Goal: Information Seeking & Learning: Find specific fact

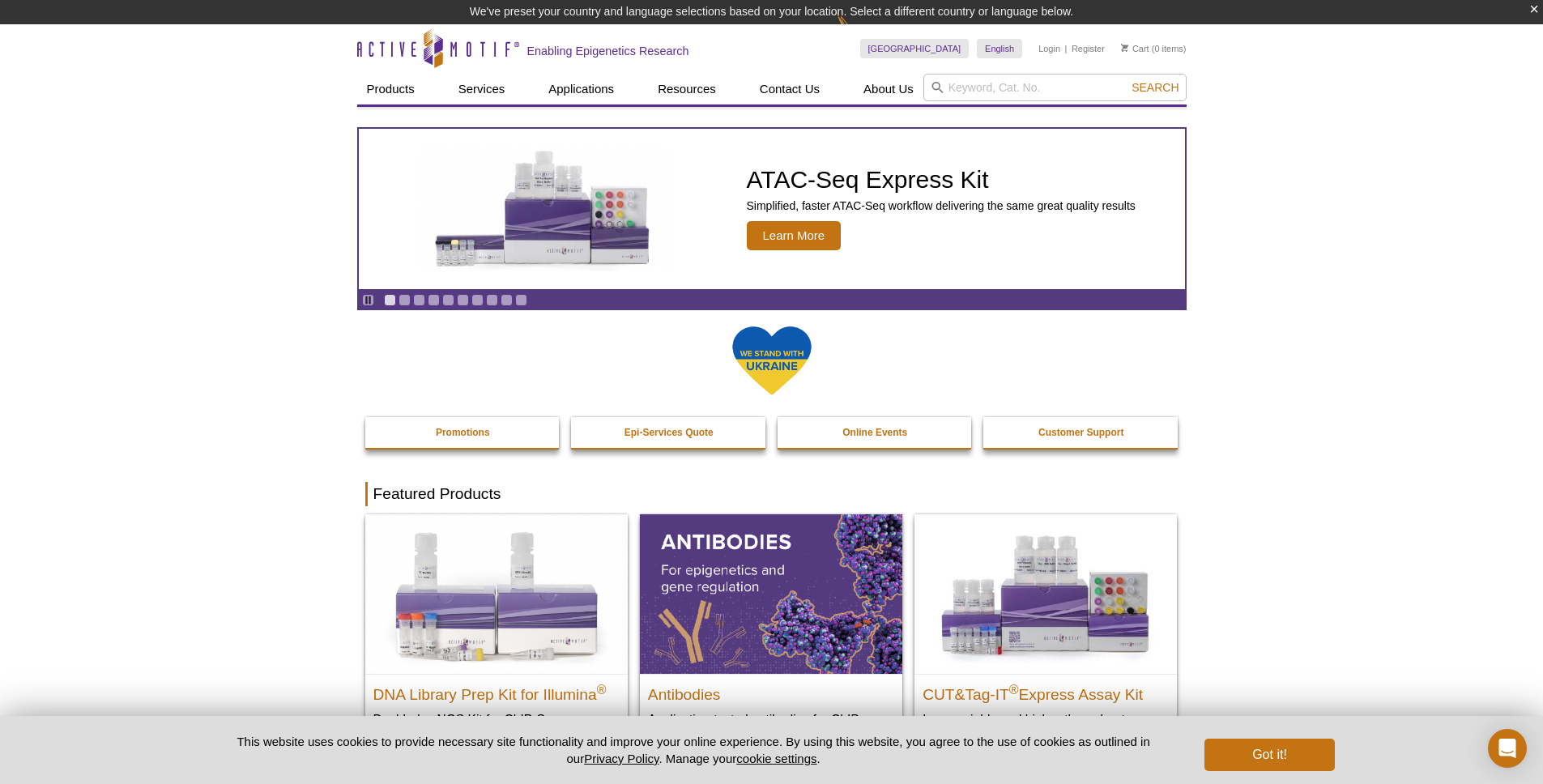
click at [969, 90] on input "search" at bounding box center [1055, 88] width 263 height 28
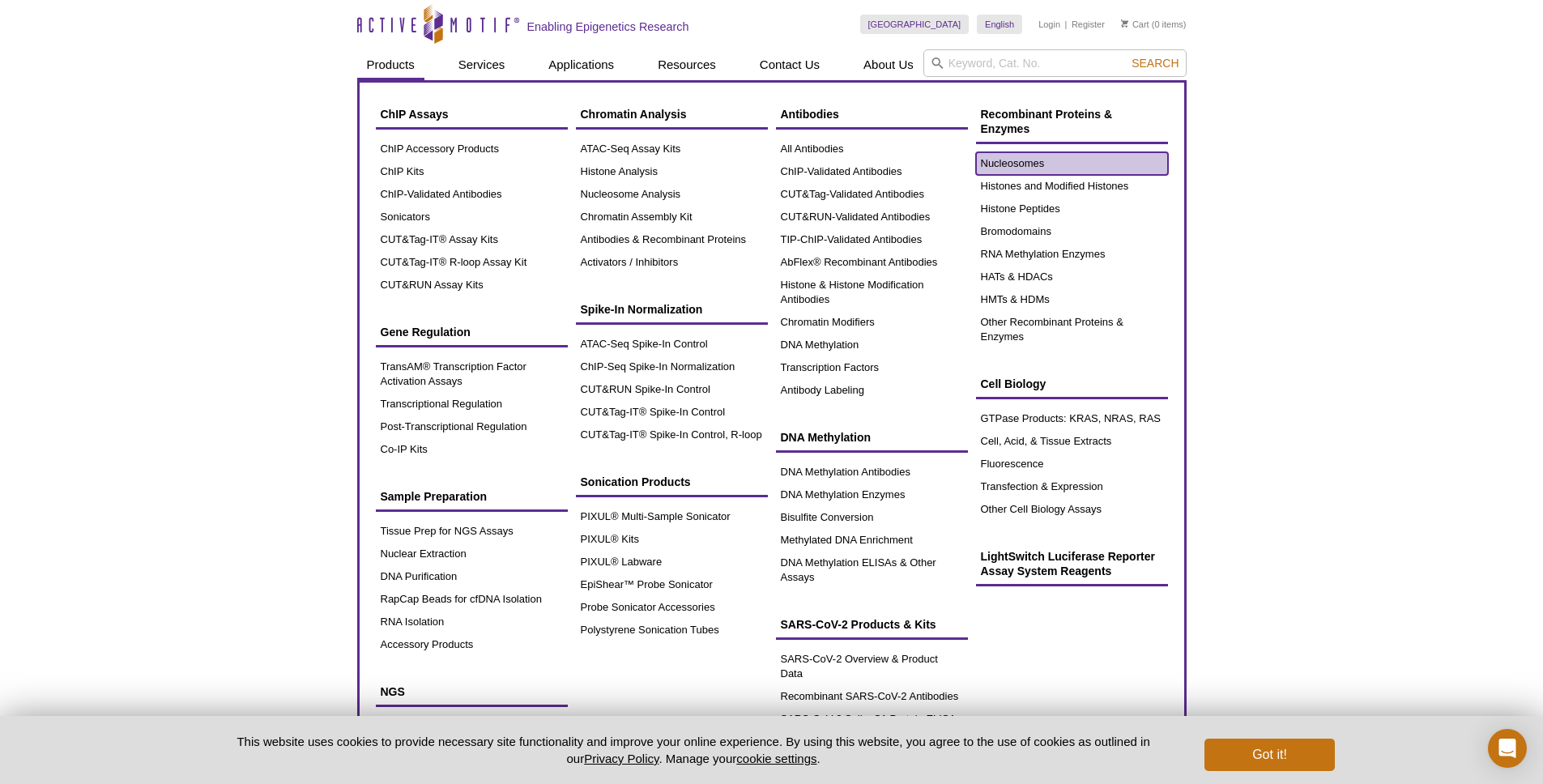
click at [1061, 168] on link "Nucleosomes" at bounding box center [1071, 164] width 192 height 23
click at [1022, 159] on link "Nucleosomes" at bounding box center [1071, 164] width 192 height 23
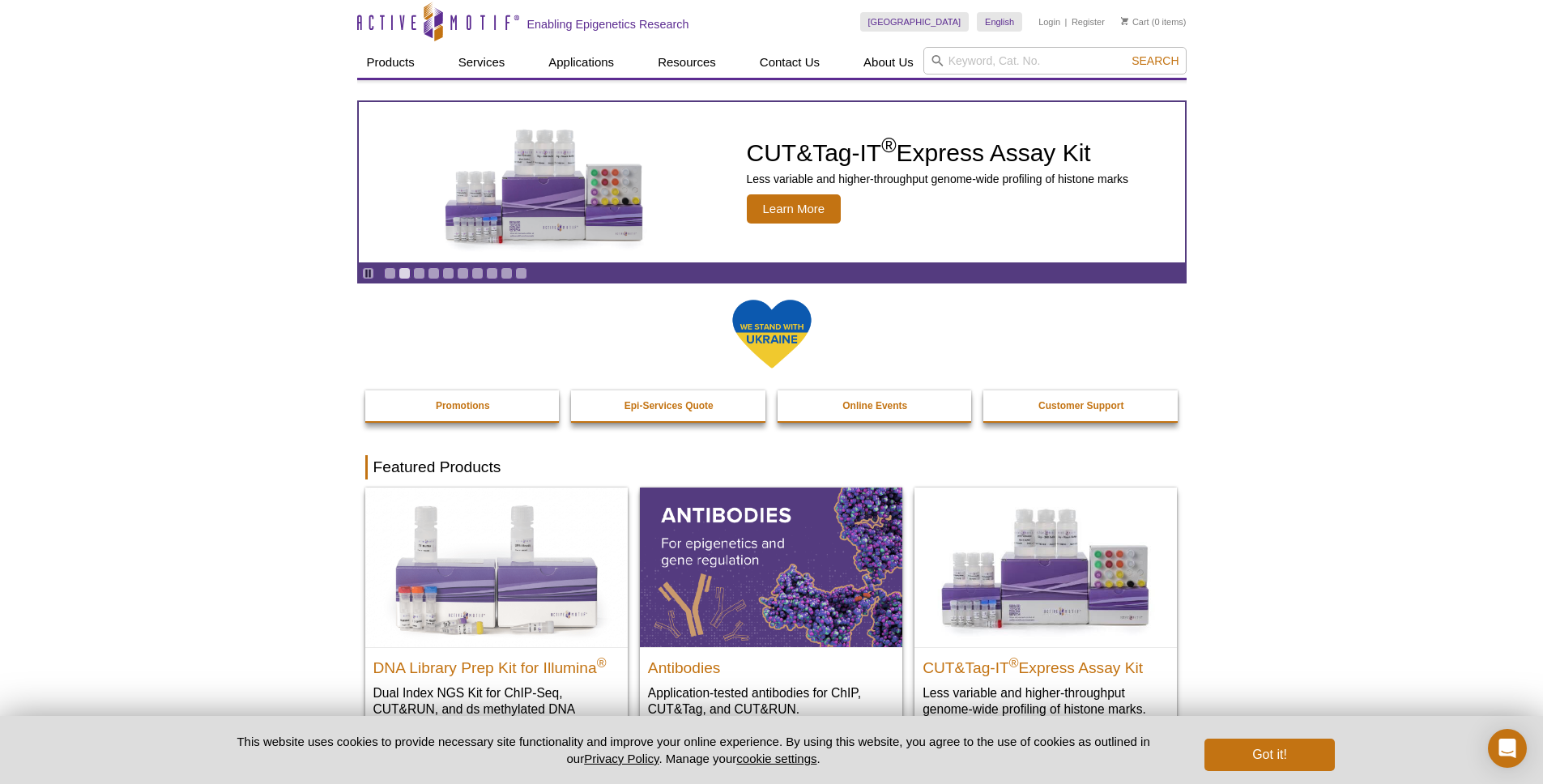
scroll to position [313, 0]
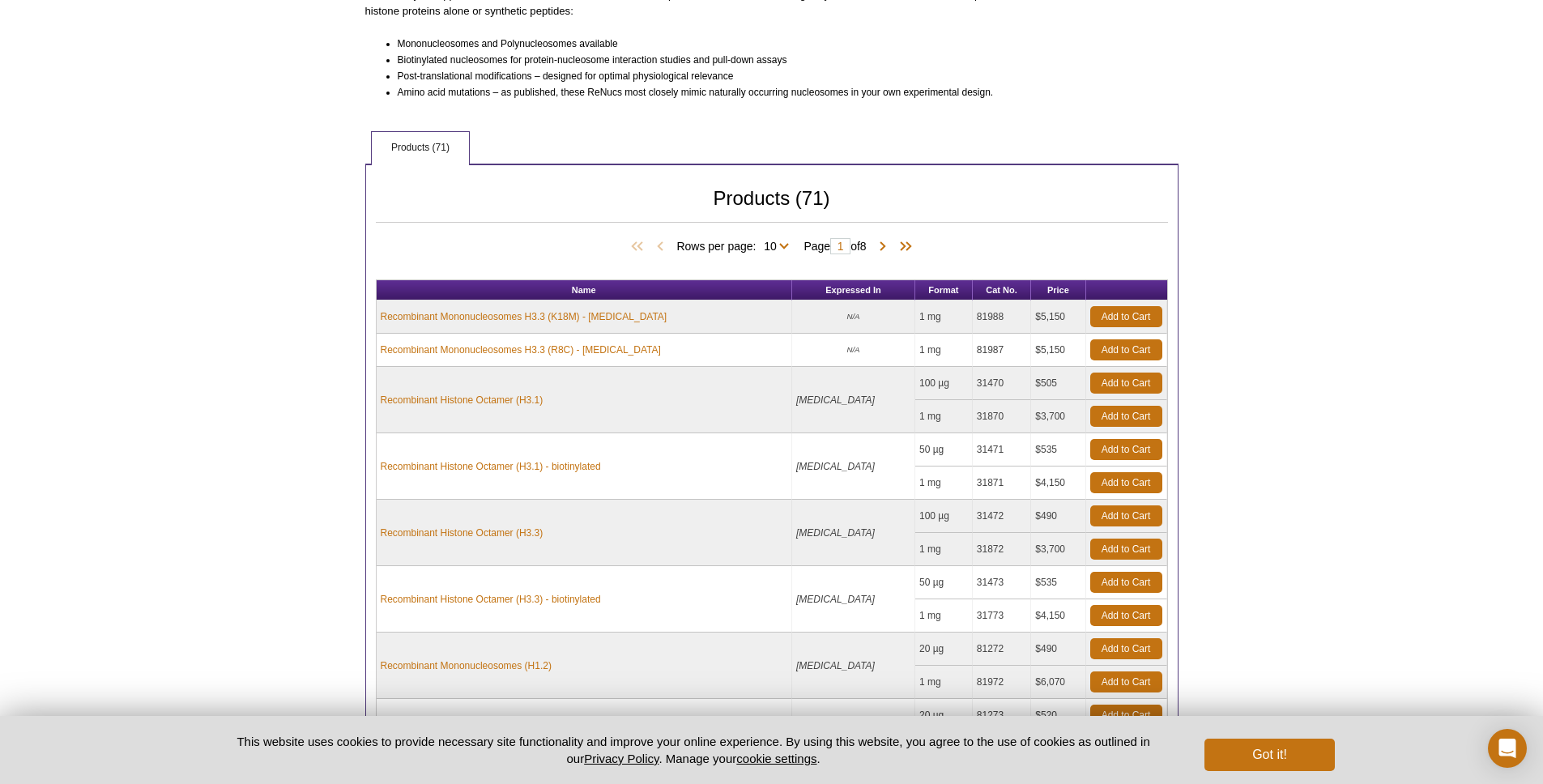
scroll to position [565, 0]
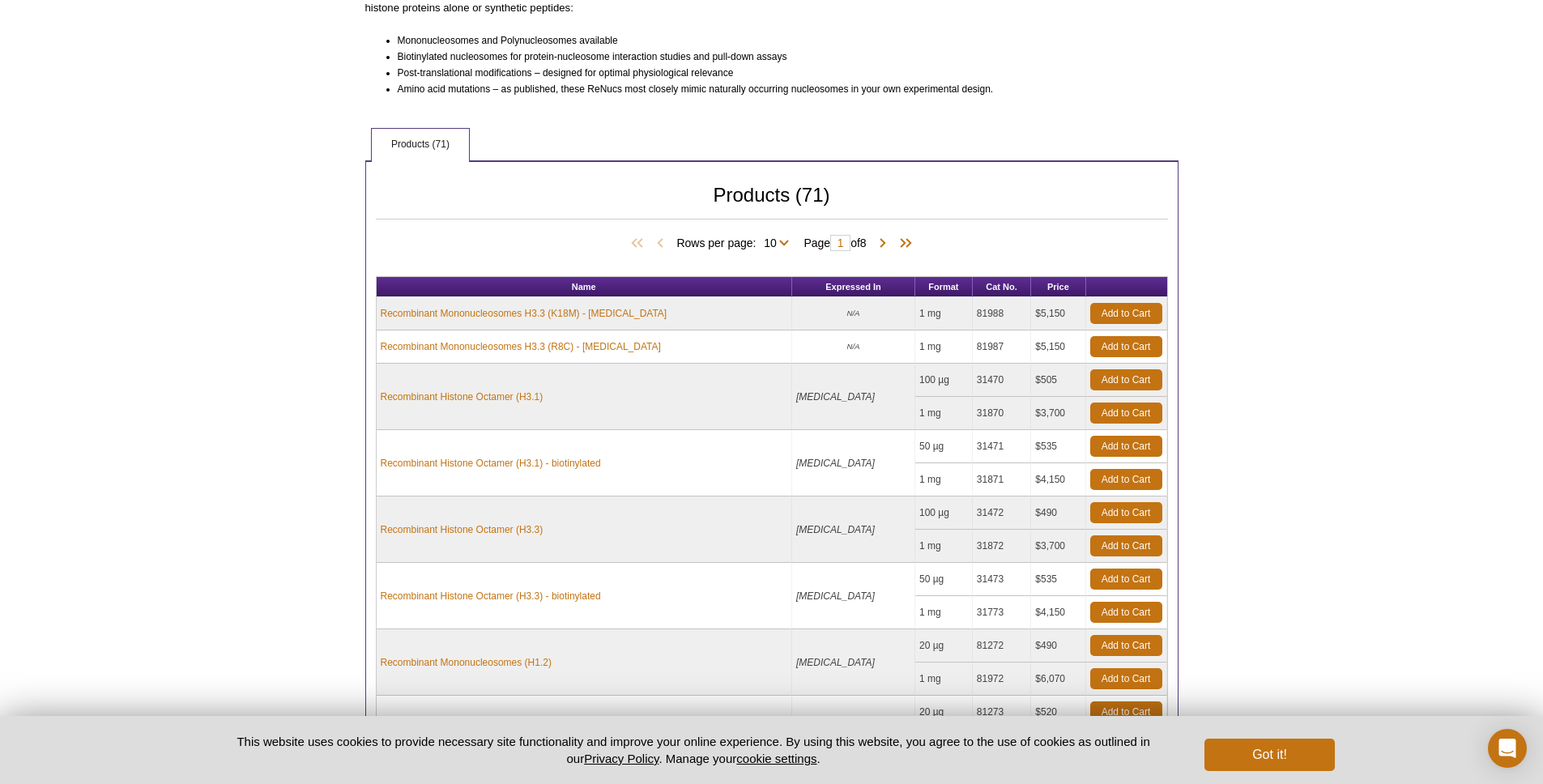
click at [656, 511] on td "Recombinant Histone Octamer (H3.3)" at bounding box center [585, 529] width 416 height 66
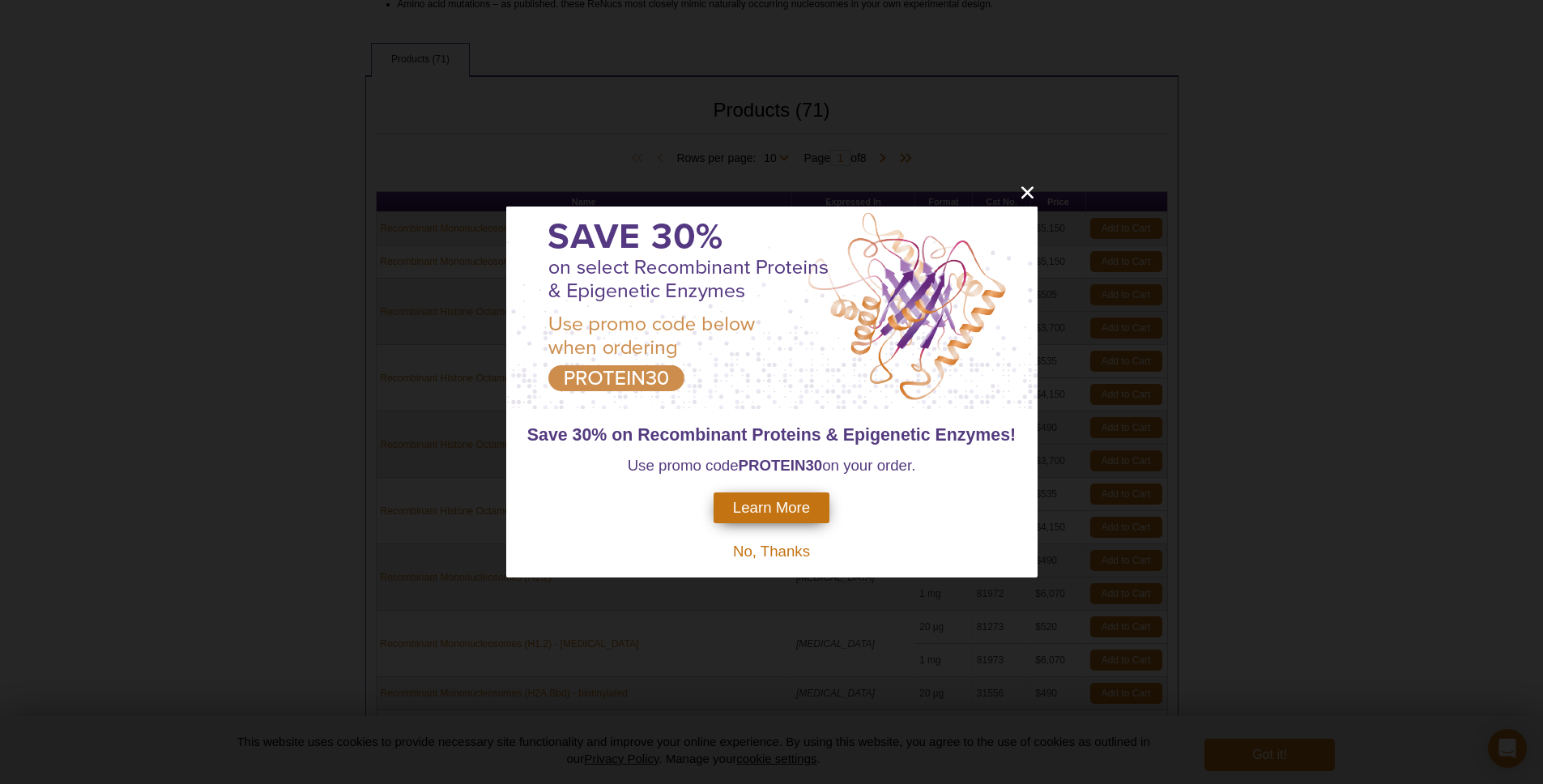
scroll to position [647, 0]
click at [1024, 191] on icon "close" at bounding box center [1026, 192] width 13 height 13
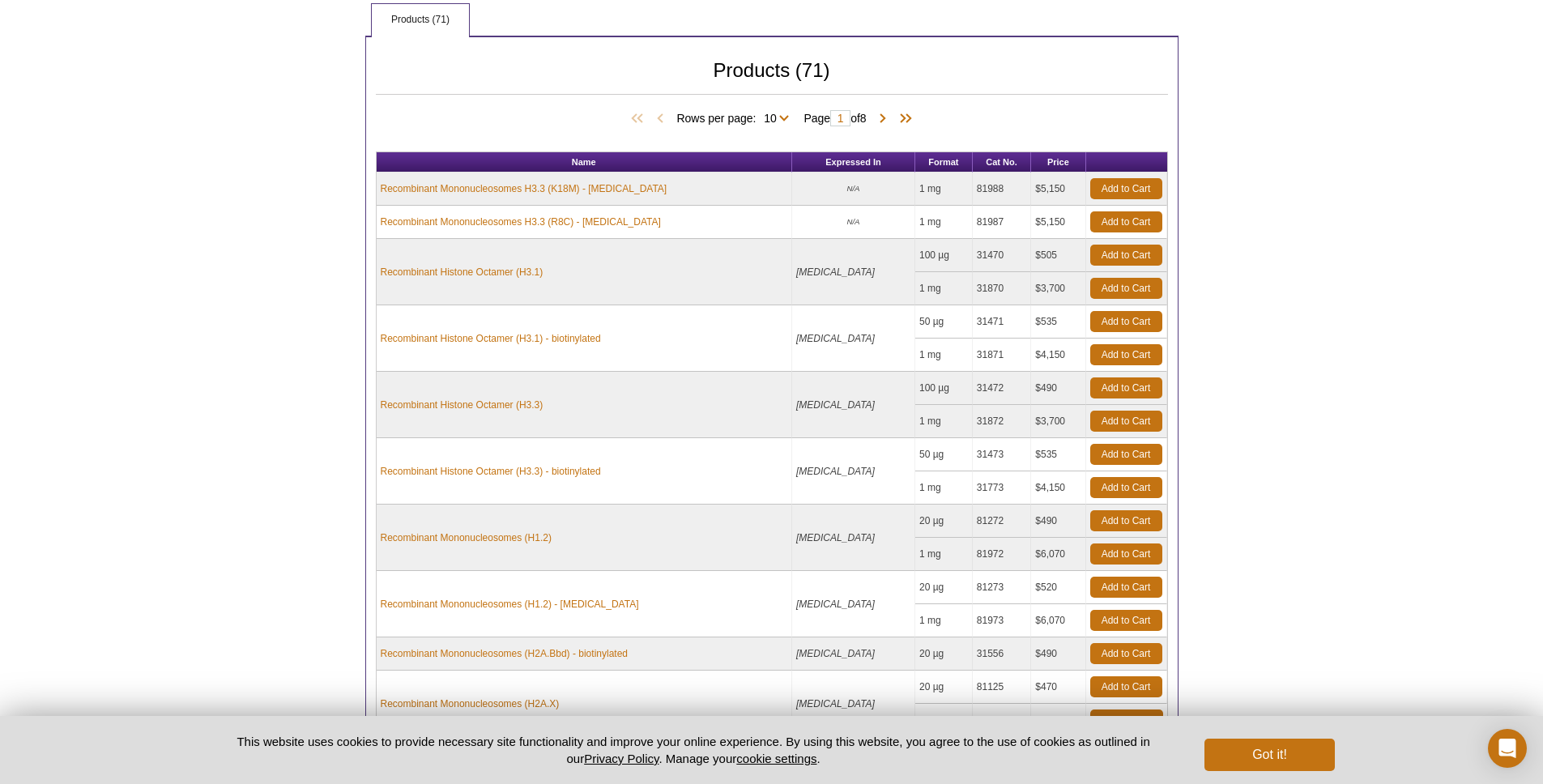
scroll to position [693, 0]
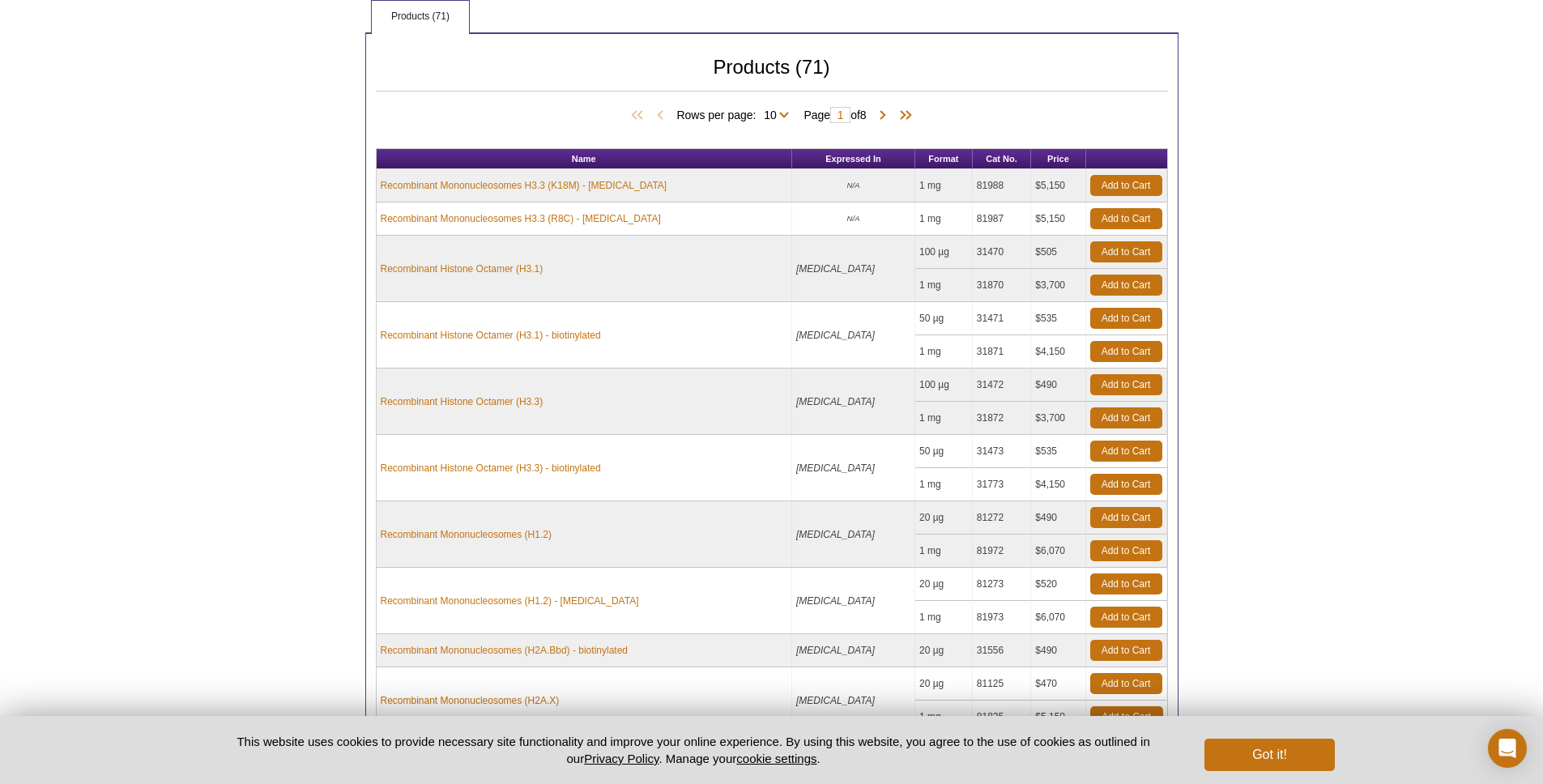
drag, startPoint x: 1061, startPoint y: 419, endPoint x: 486, endPoint y: 379, distance: 576.4
click at [486, 379] on tbody "Recombinant Mononucleosomes H3.3 (K18M) - biotin N/A 1 mg 81988 $5,150 Add to C…" at bounding box center [772, 452] width 791 height 564
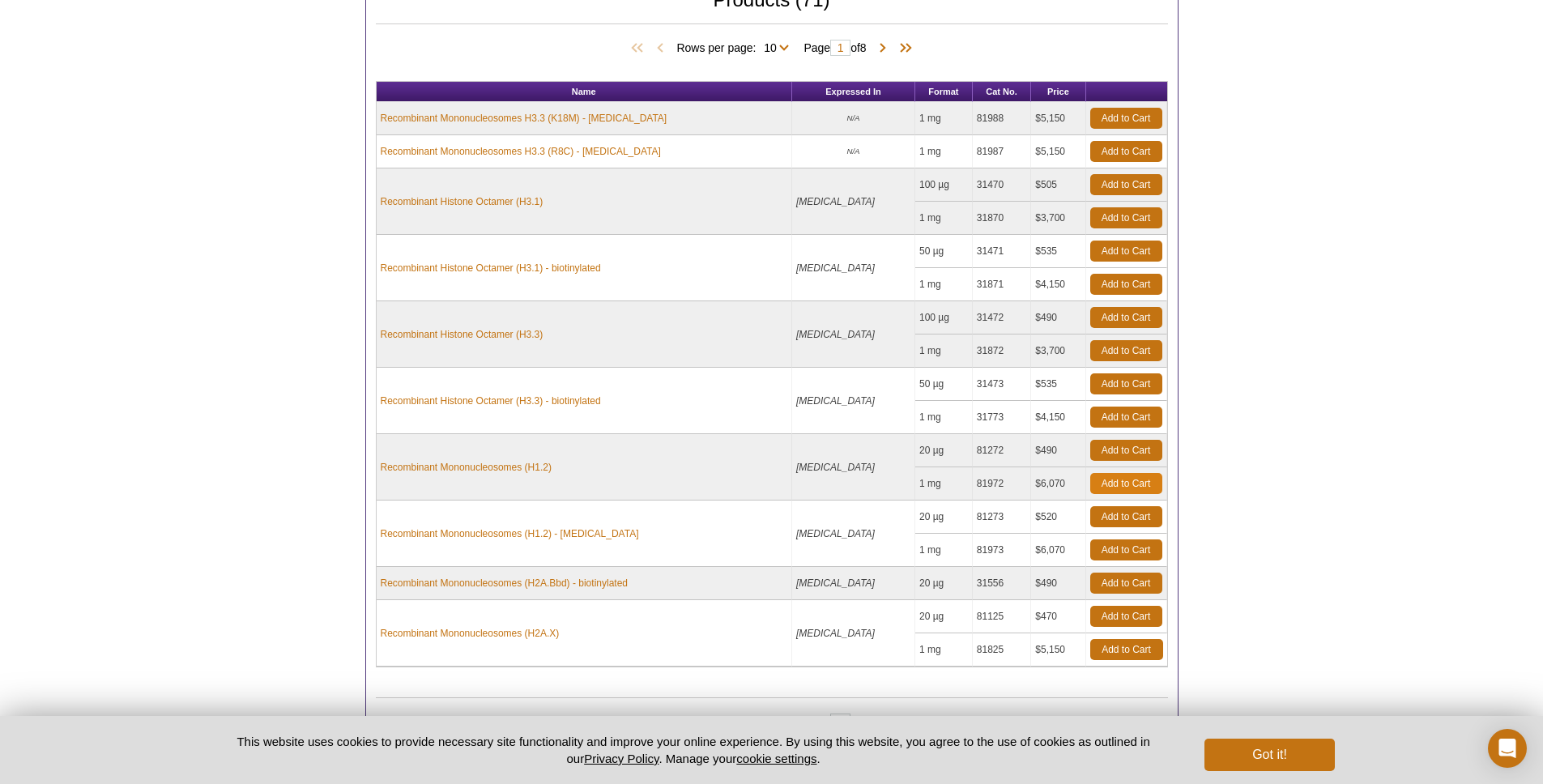
scroll to position [757, 0]
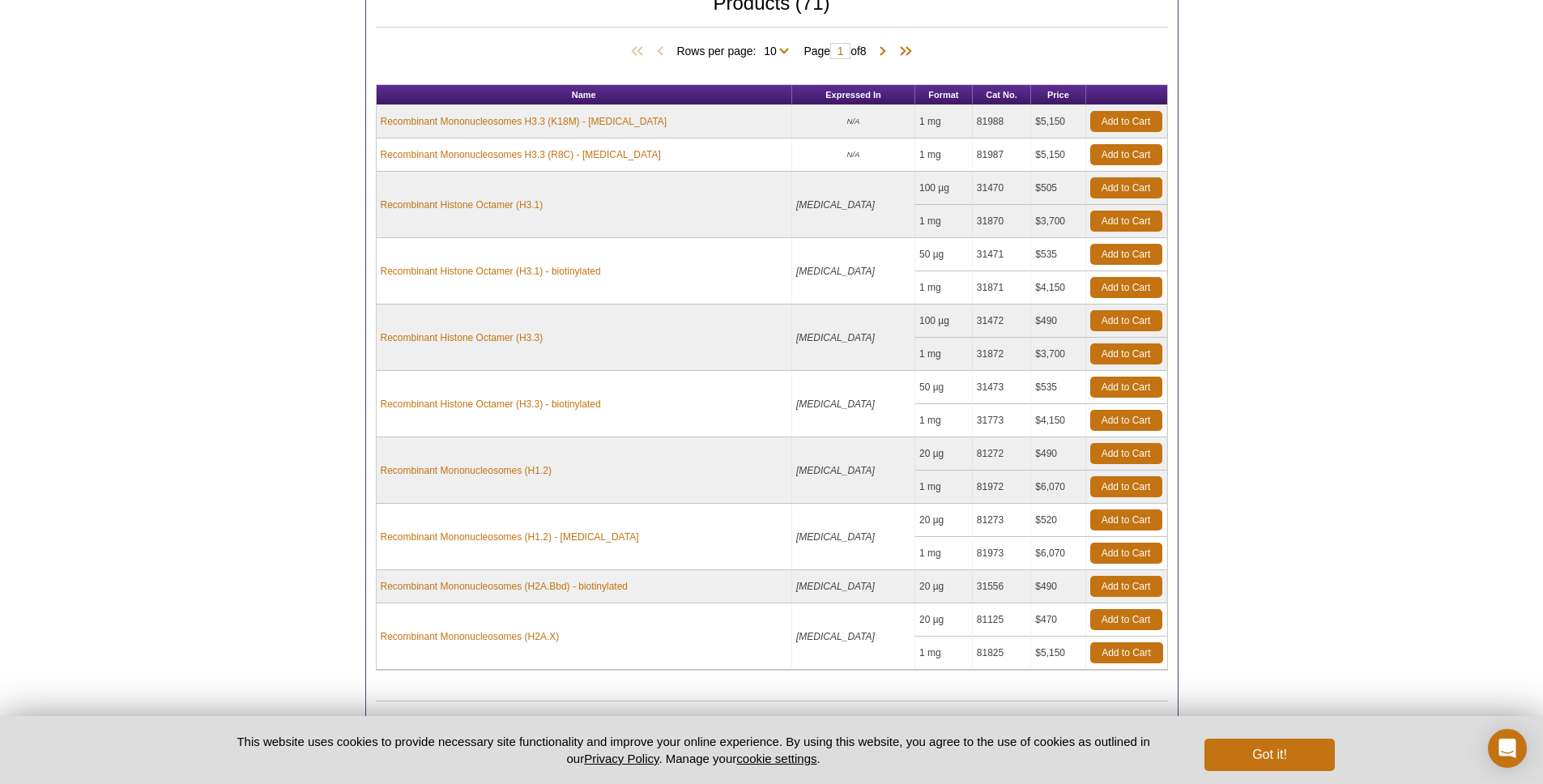
click at [1335, 342] on div "Active Motif Logo Enabling Epigenetics Research 0 Search Skip to content Active…" at bounding box center [772, 94] width 1543 height 1704
click at [1255, 341] on div "Active Motif Logo Enabling Epigenetics Research 0 Search Skip to content Active…" at bounding box center [772, 94] width 1543 height 1704
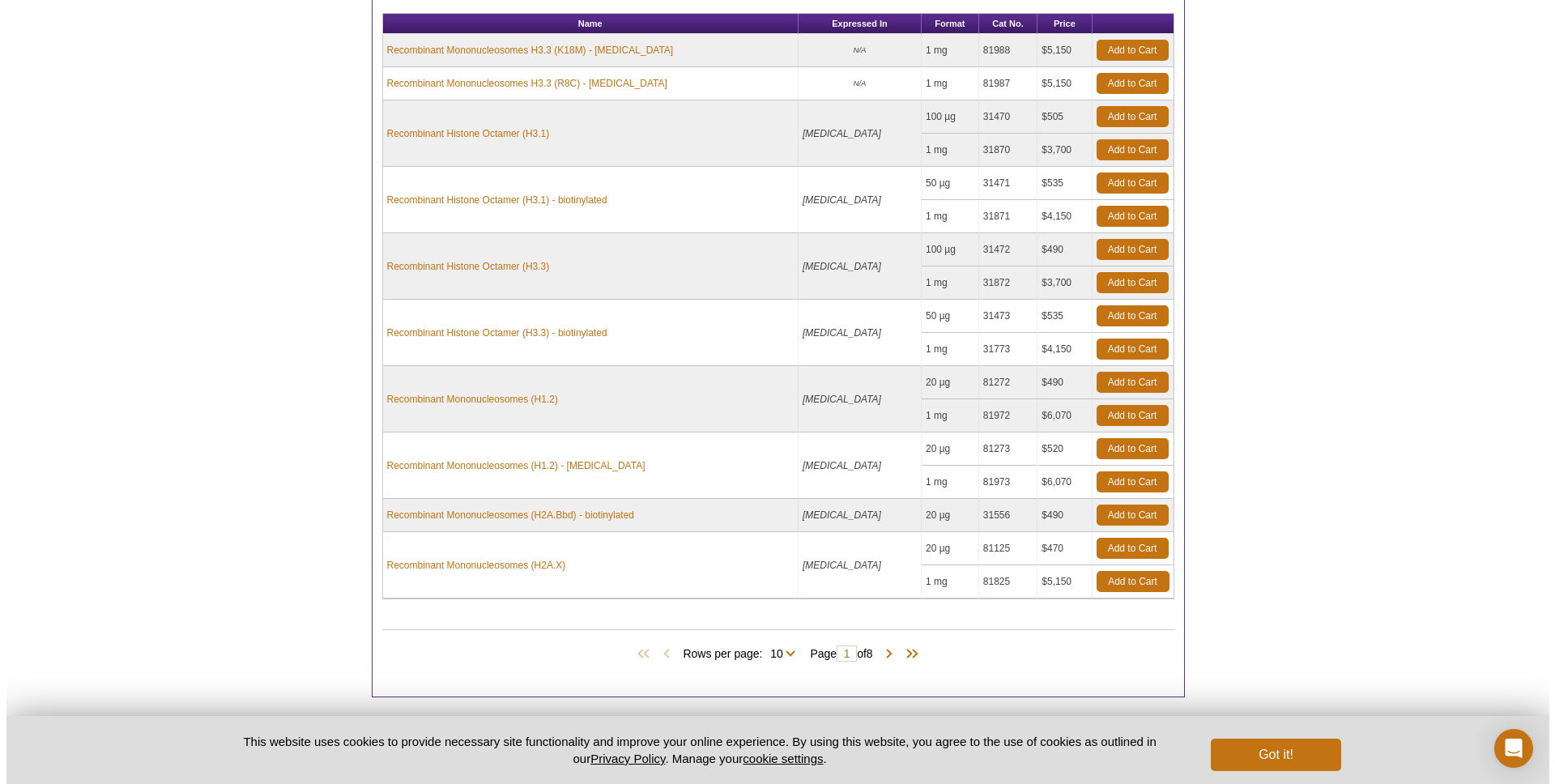
scroll to position [920, 0]
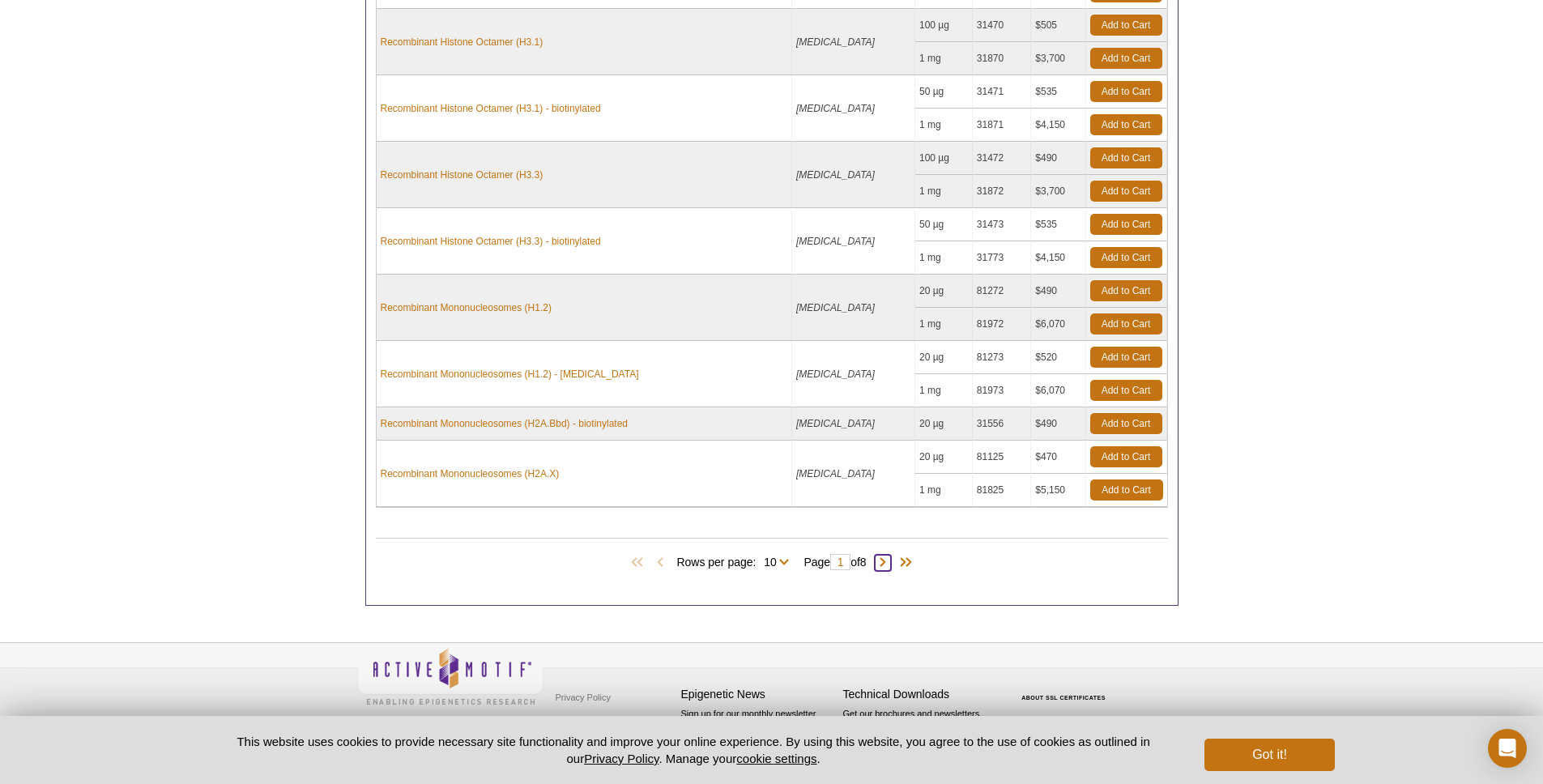
click at [888, 563] on span at bounding box center [882, 562] width 16 height 16
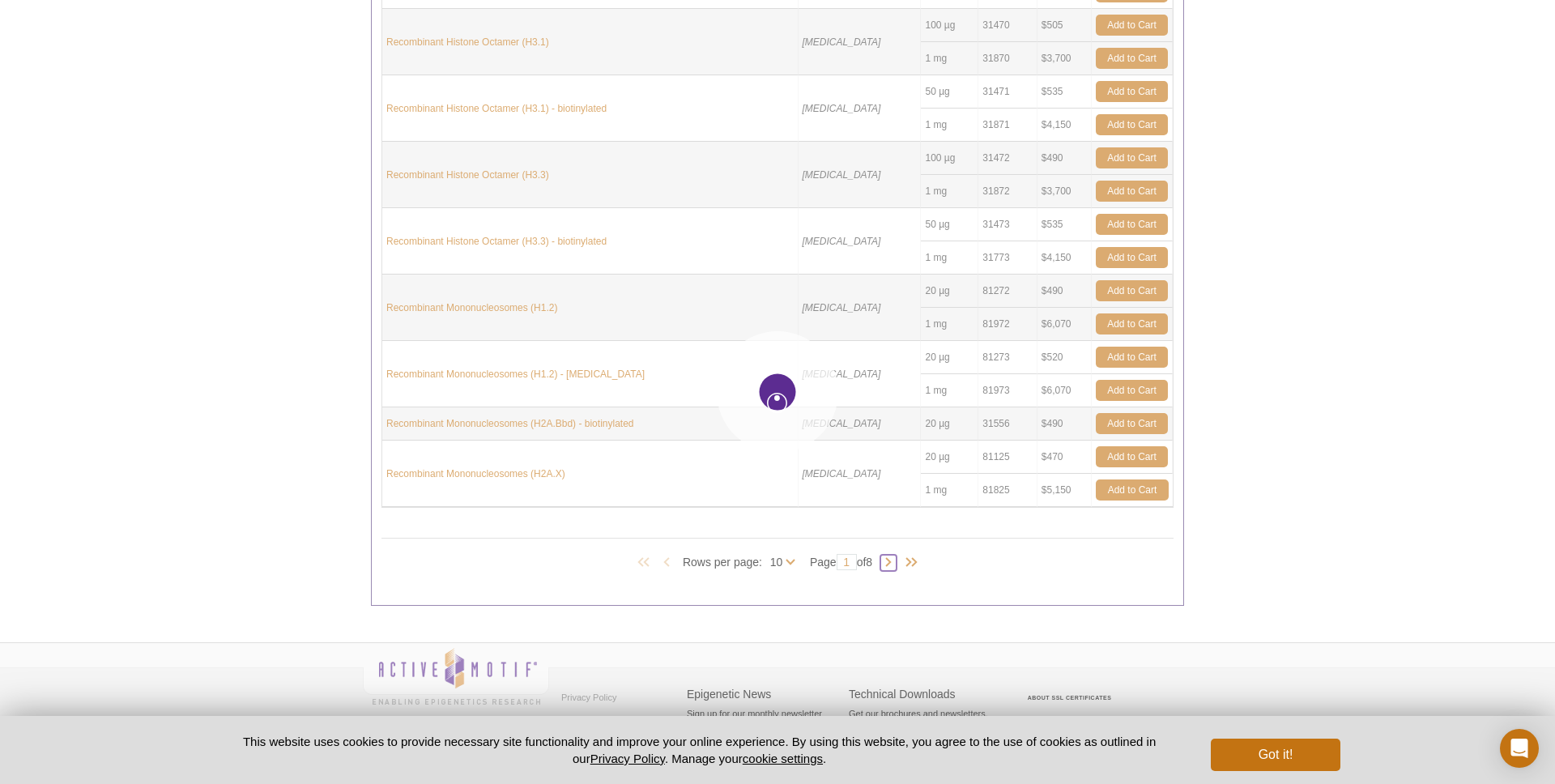
type input "2"
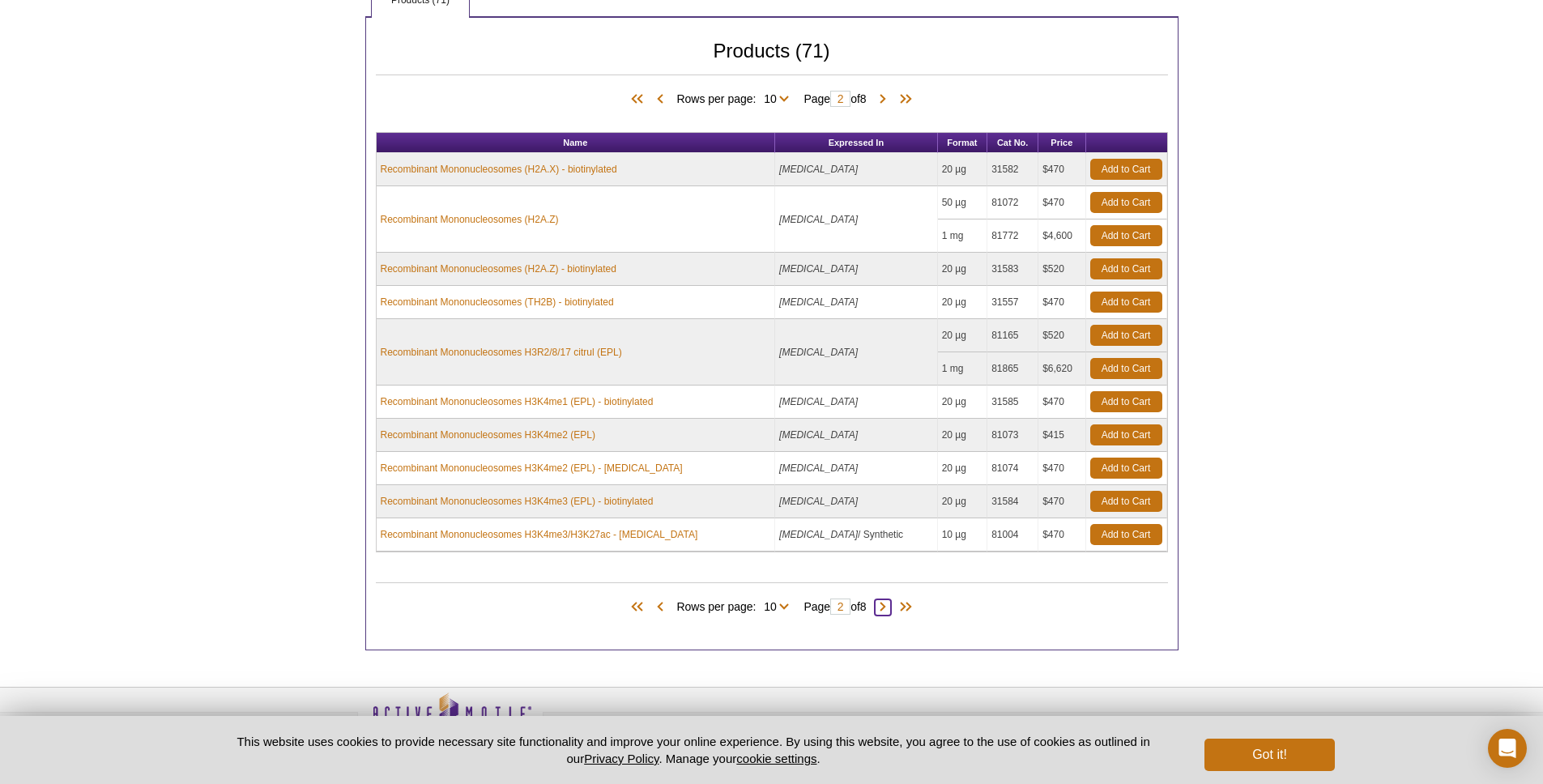
scroll to position [706, 0]
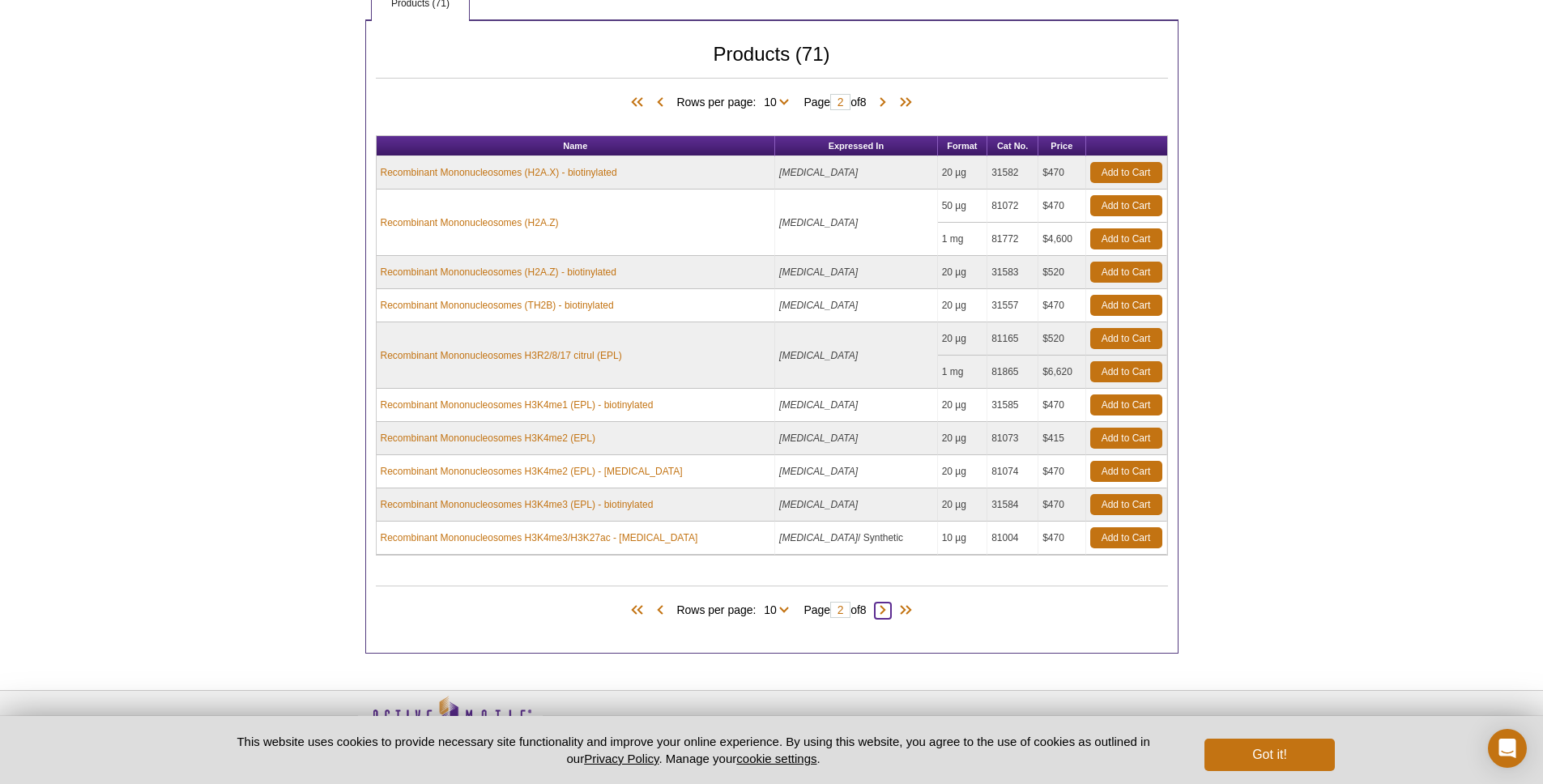
click at [888, 610] on span at bounding box center [882, 611] width 16 height 16
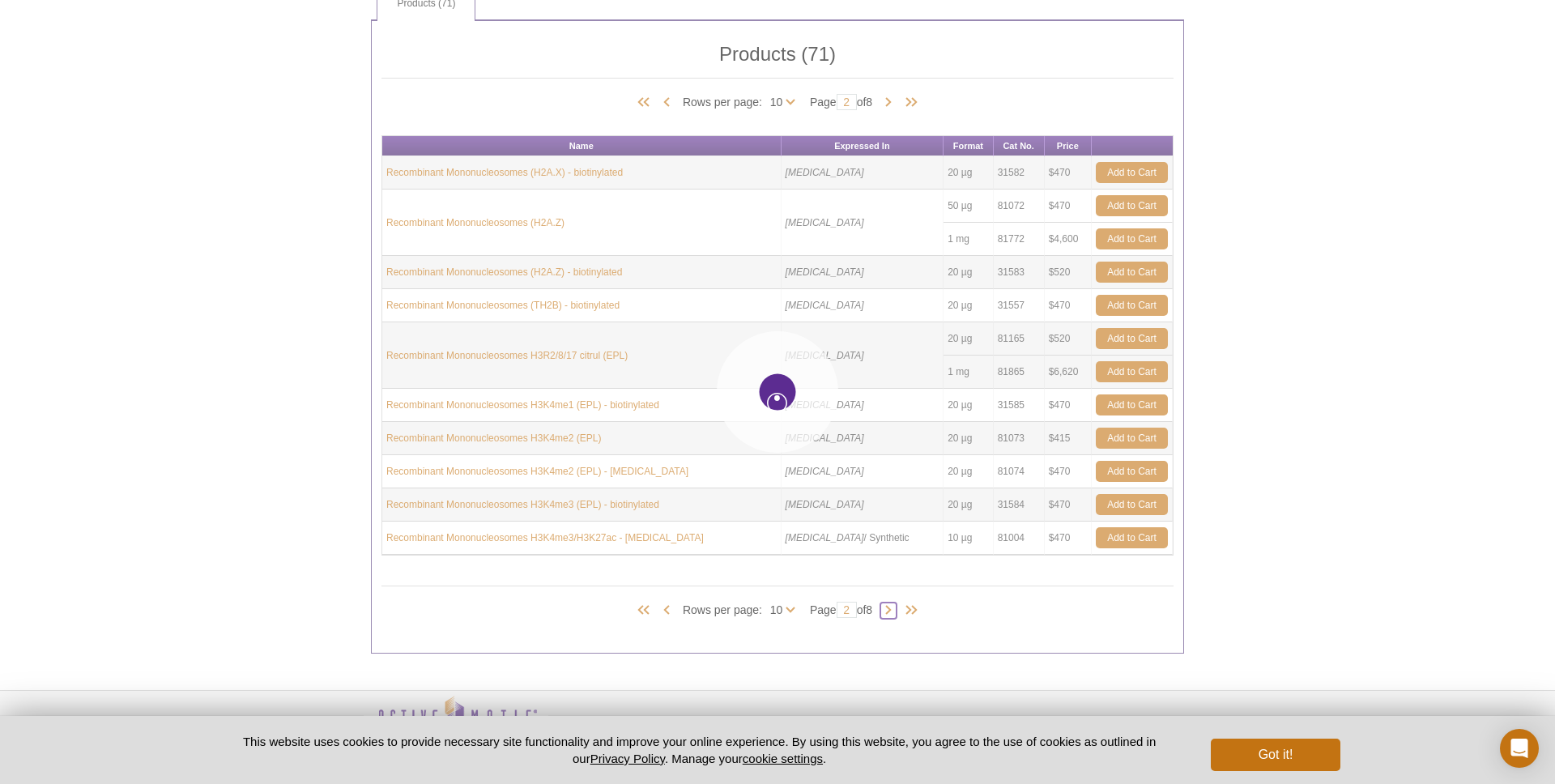
type input "3"
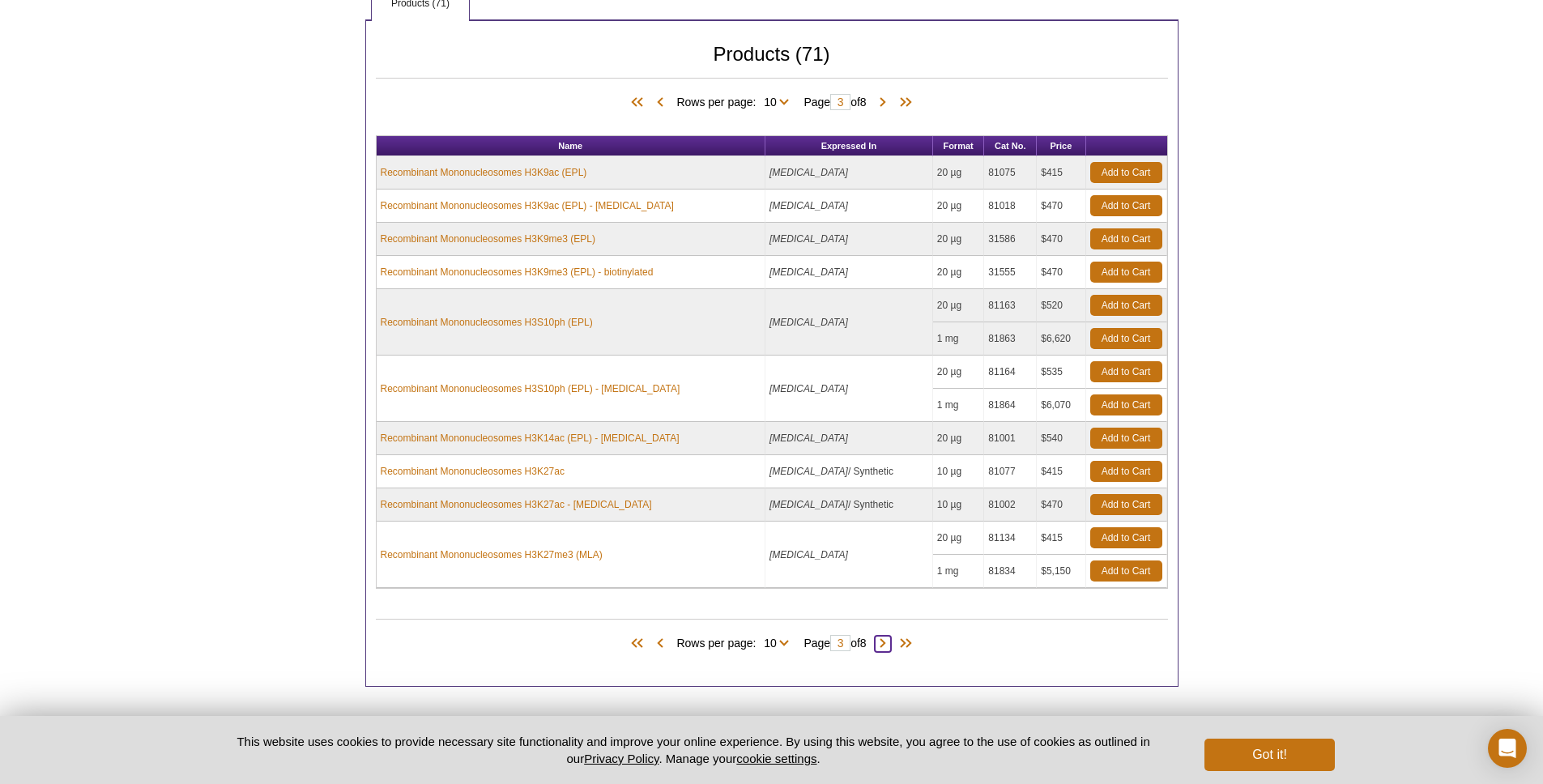
scroll to position [703, 0]
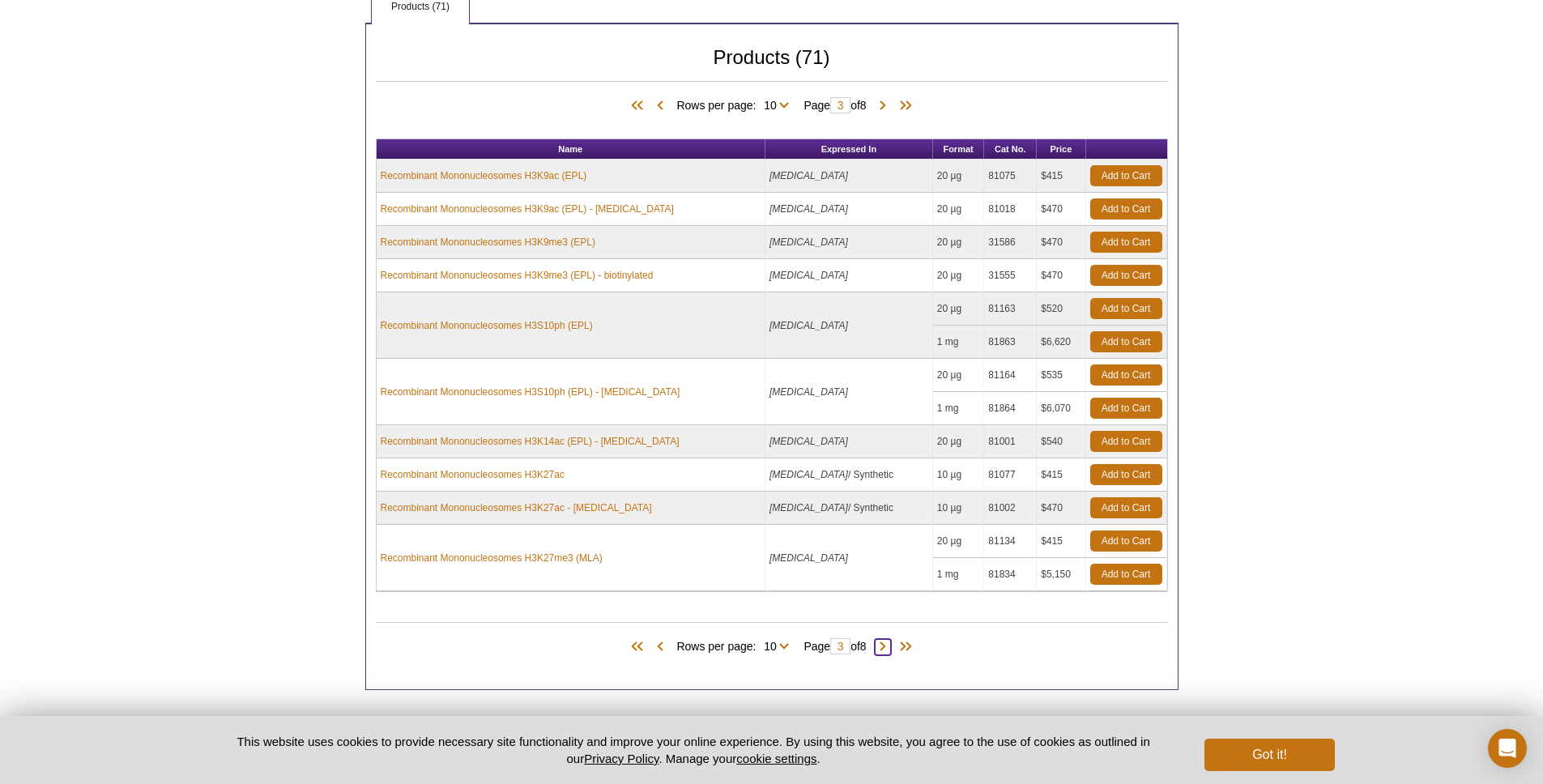
click at [888, 650] on span at bounding box center [882, 646] width 16 height 16
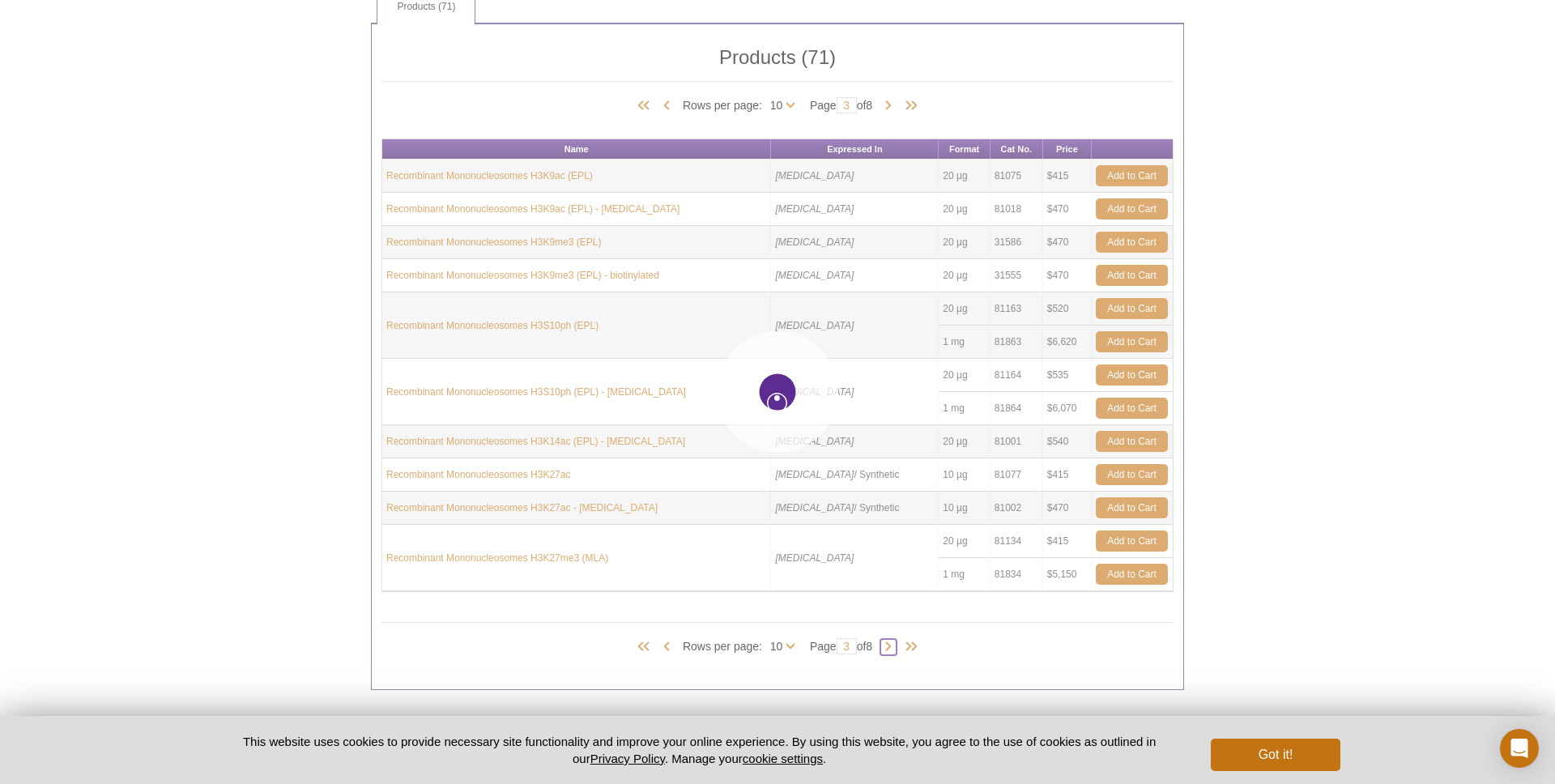
type input "4"
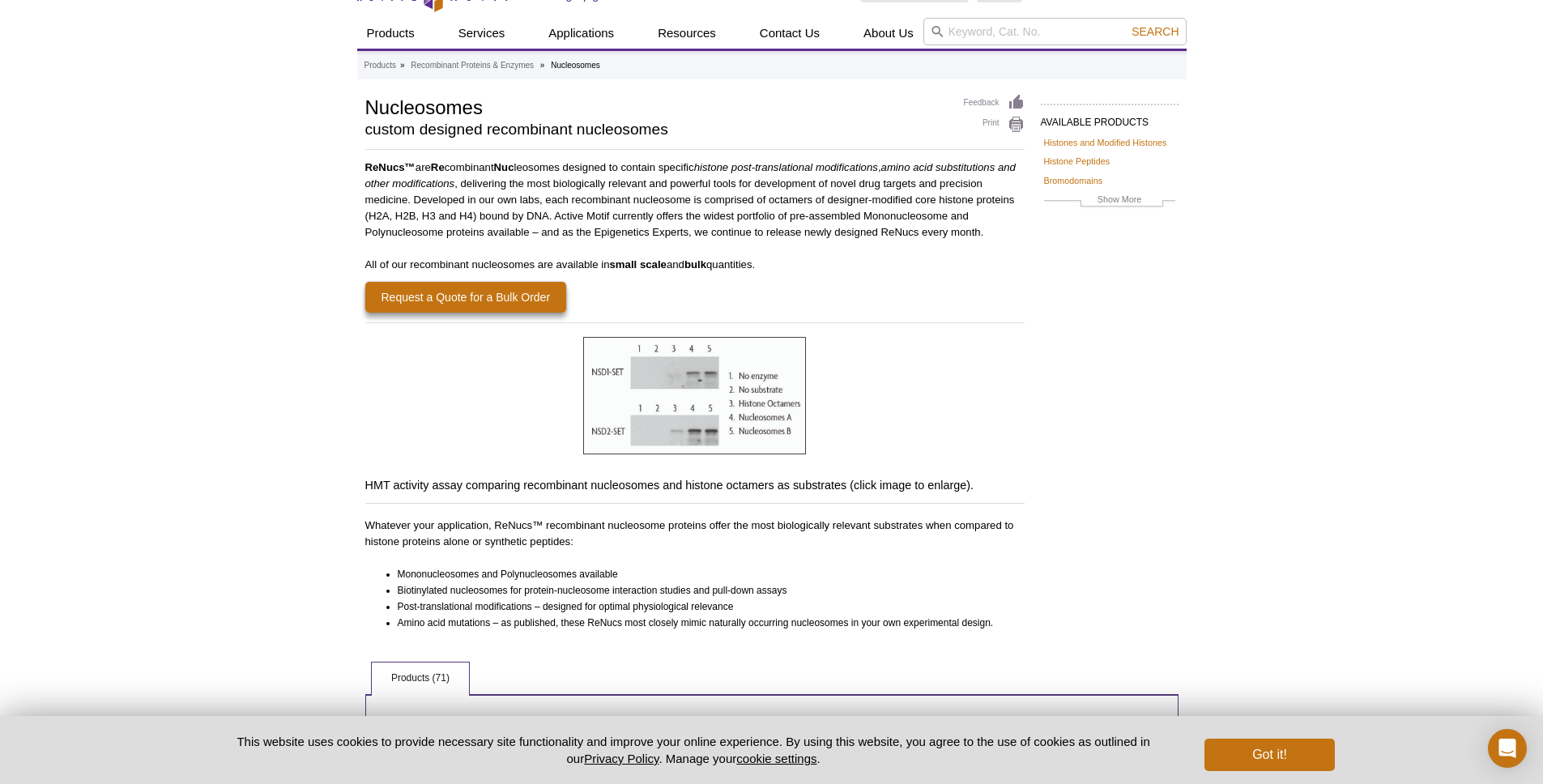
scroll to position [0, 0]
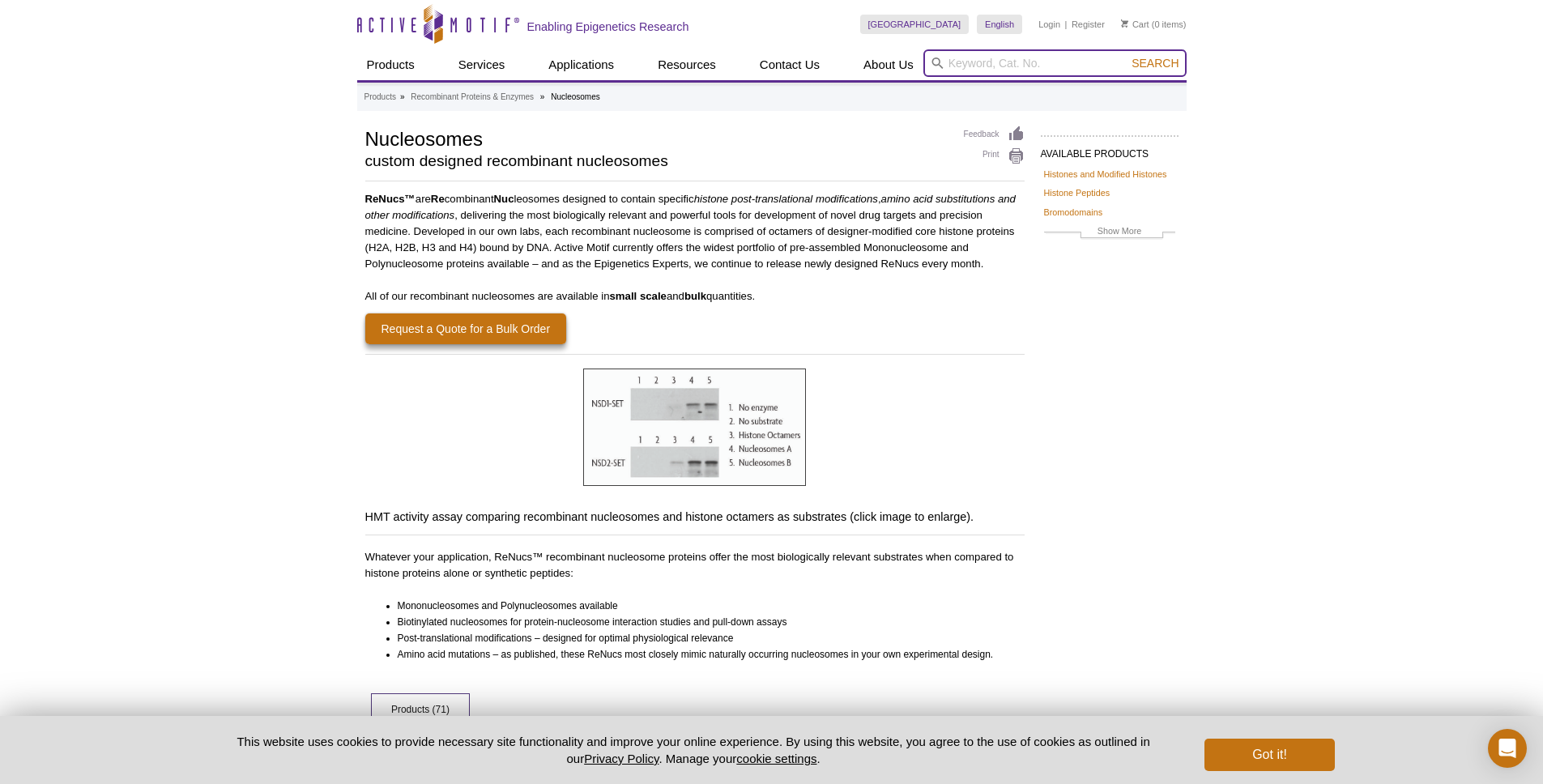
click at [1054, 60] on input "search" at bounding box center [1055, 63] width 263 height 28
type input "octamers"
click at [1127, 56] on button "Search" at bounding box center [1155, 63] width 57 height 14
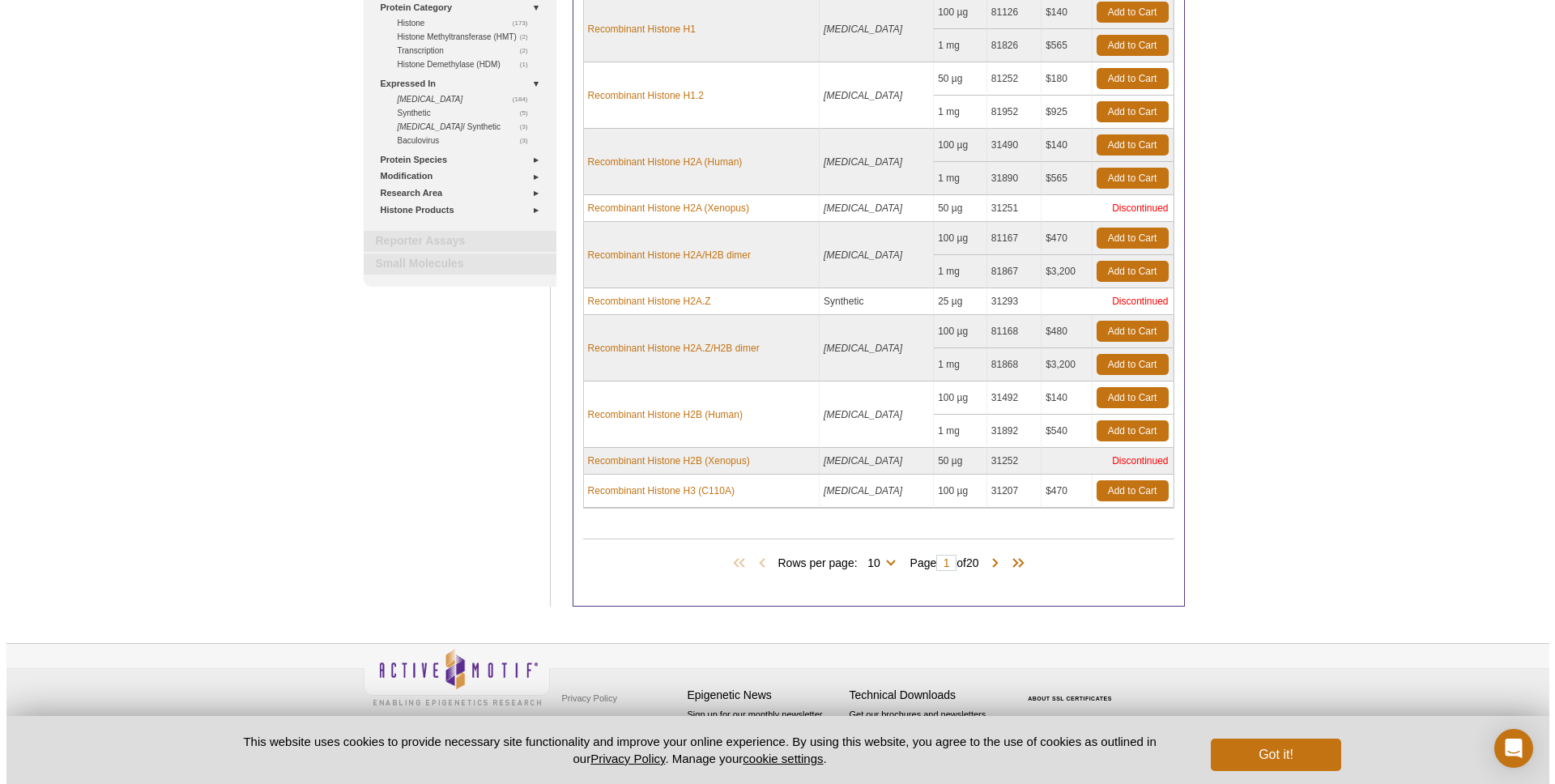
scroll to position [264, 0]
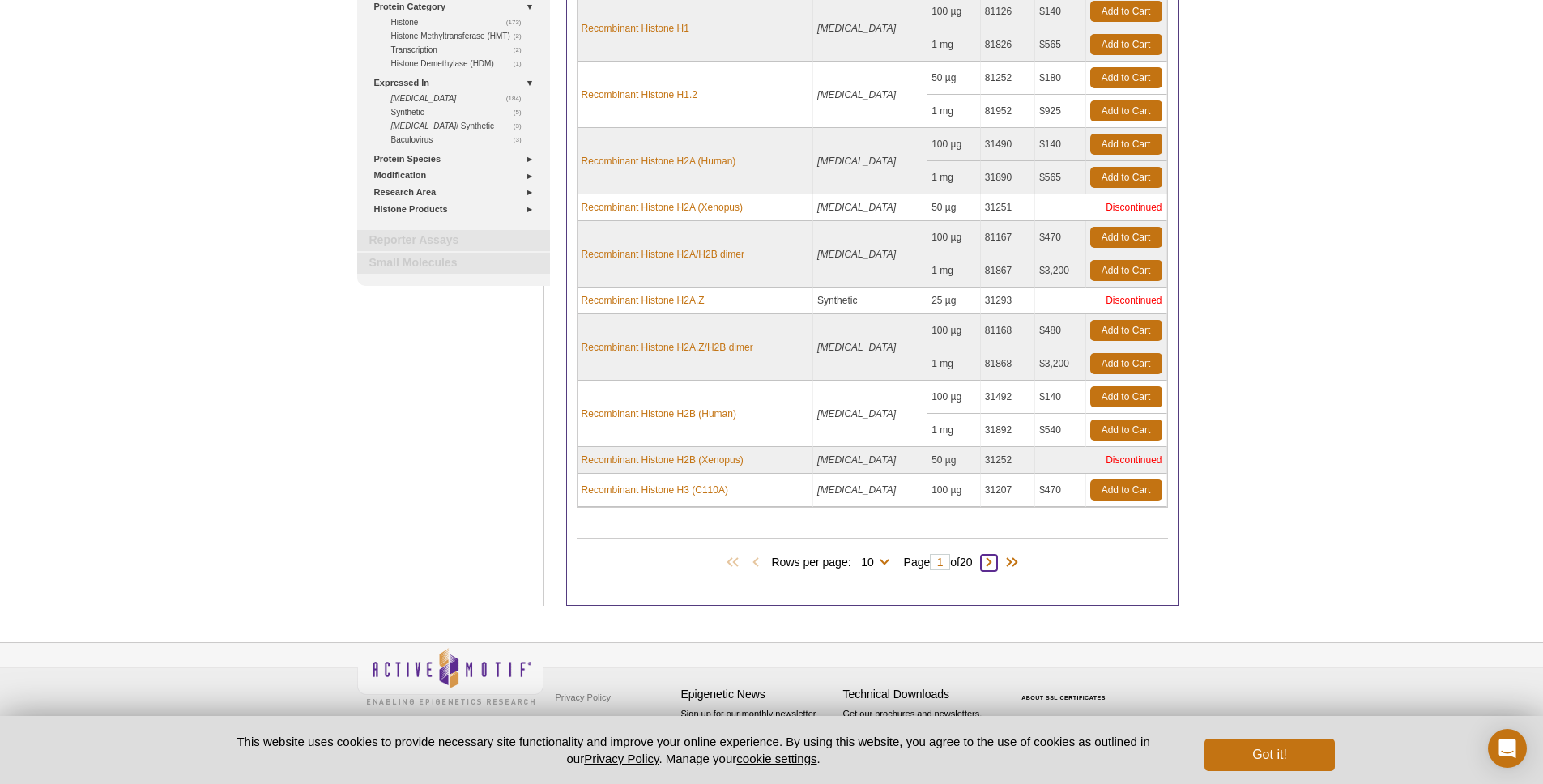
click at [995, 562] on span at bounding box center [988, 562] width 16 height 16
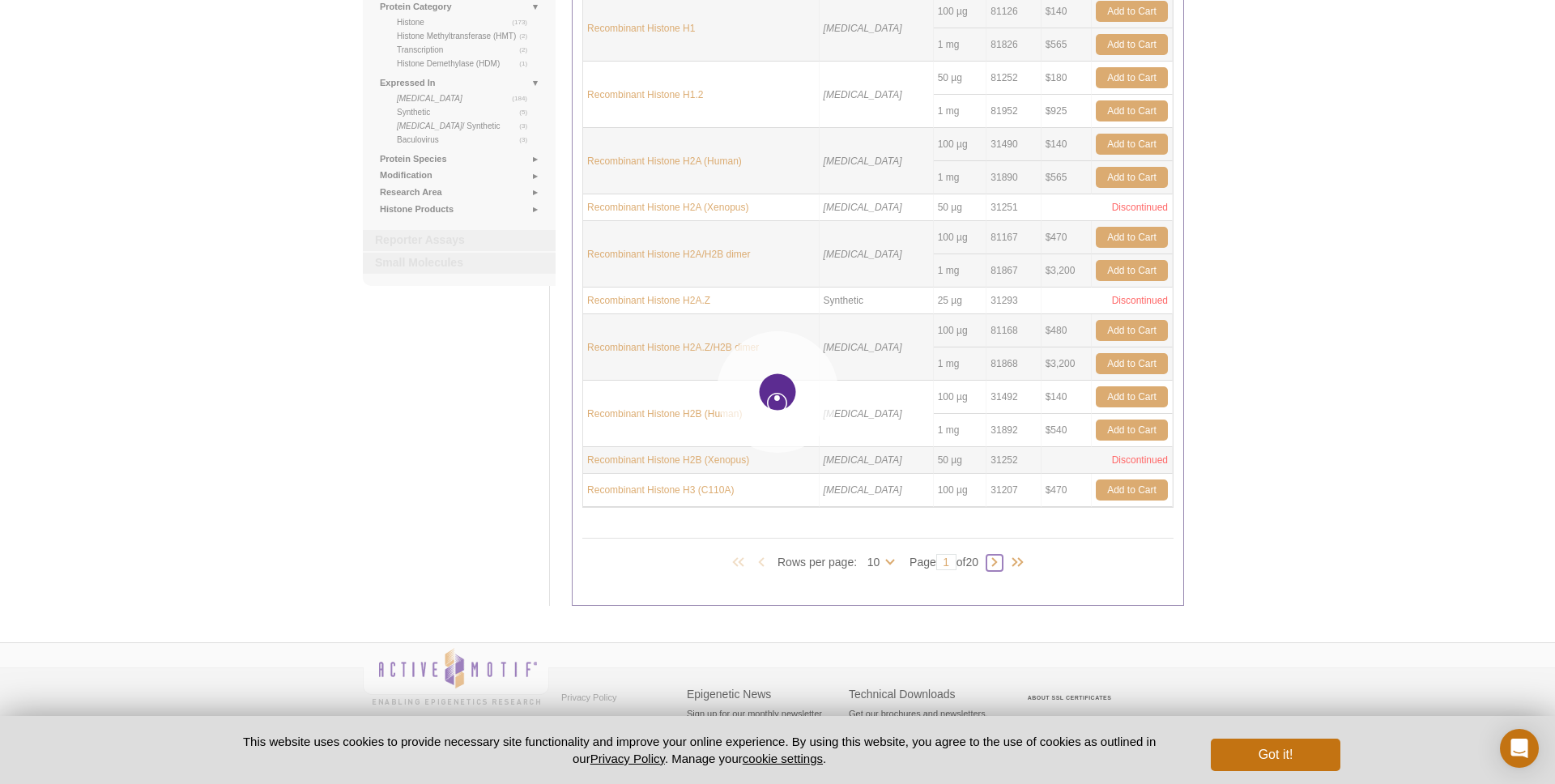
type input "2"
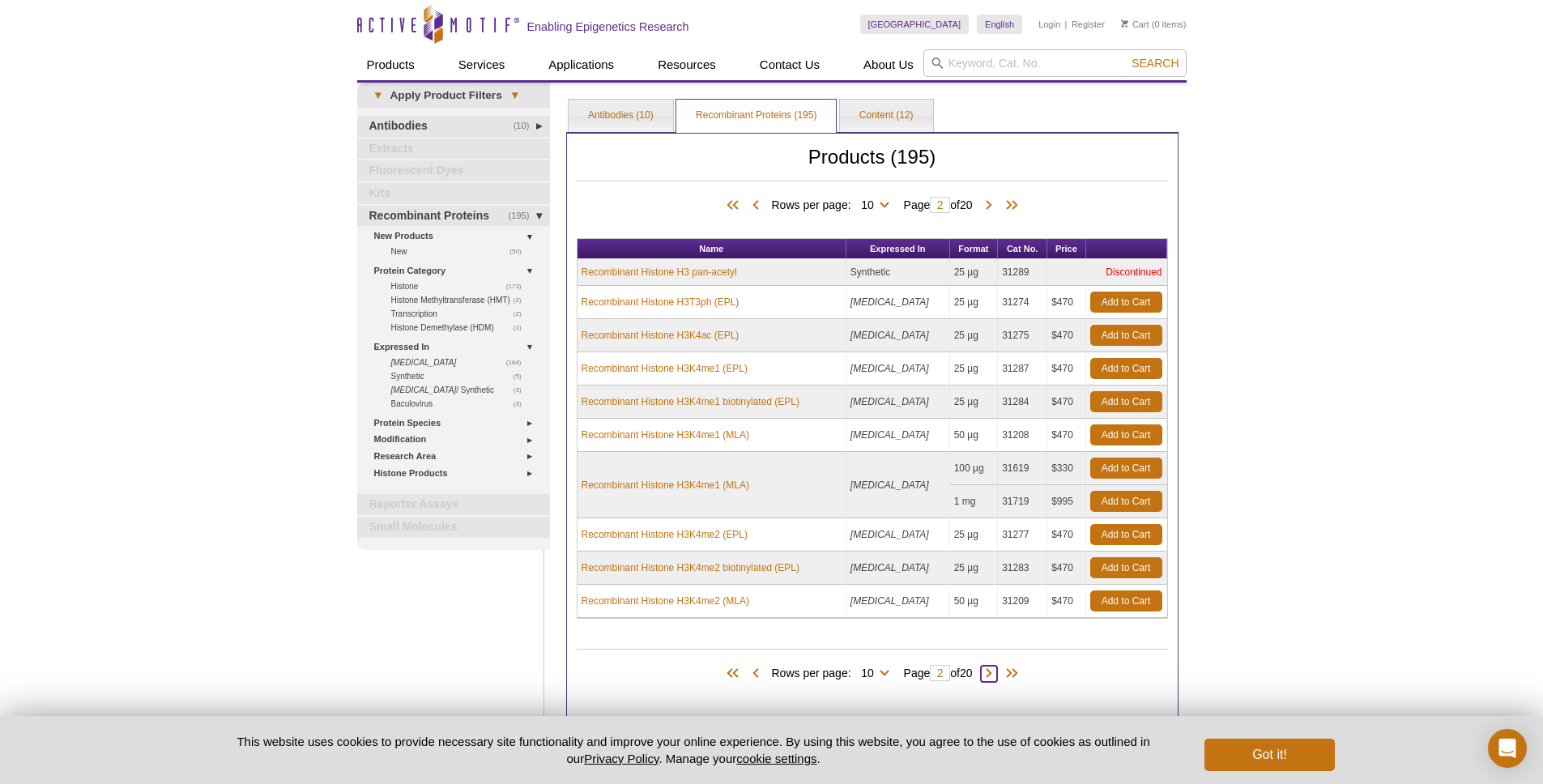
click at [994, 675] on span at bounding box center [988, 673] width 16 height 16
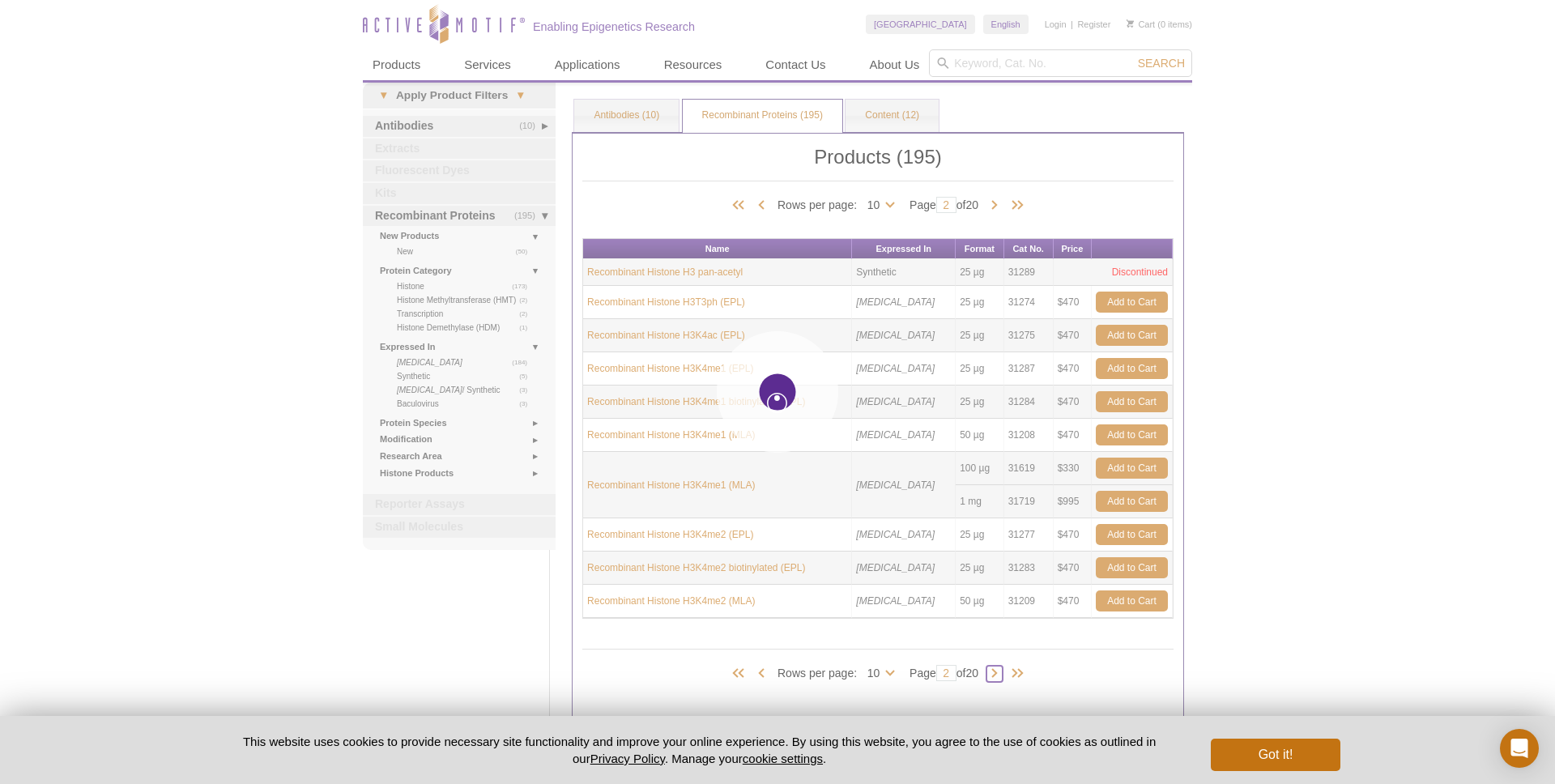
type input "3"
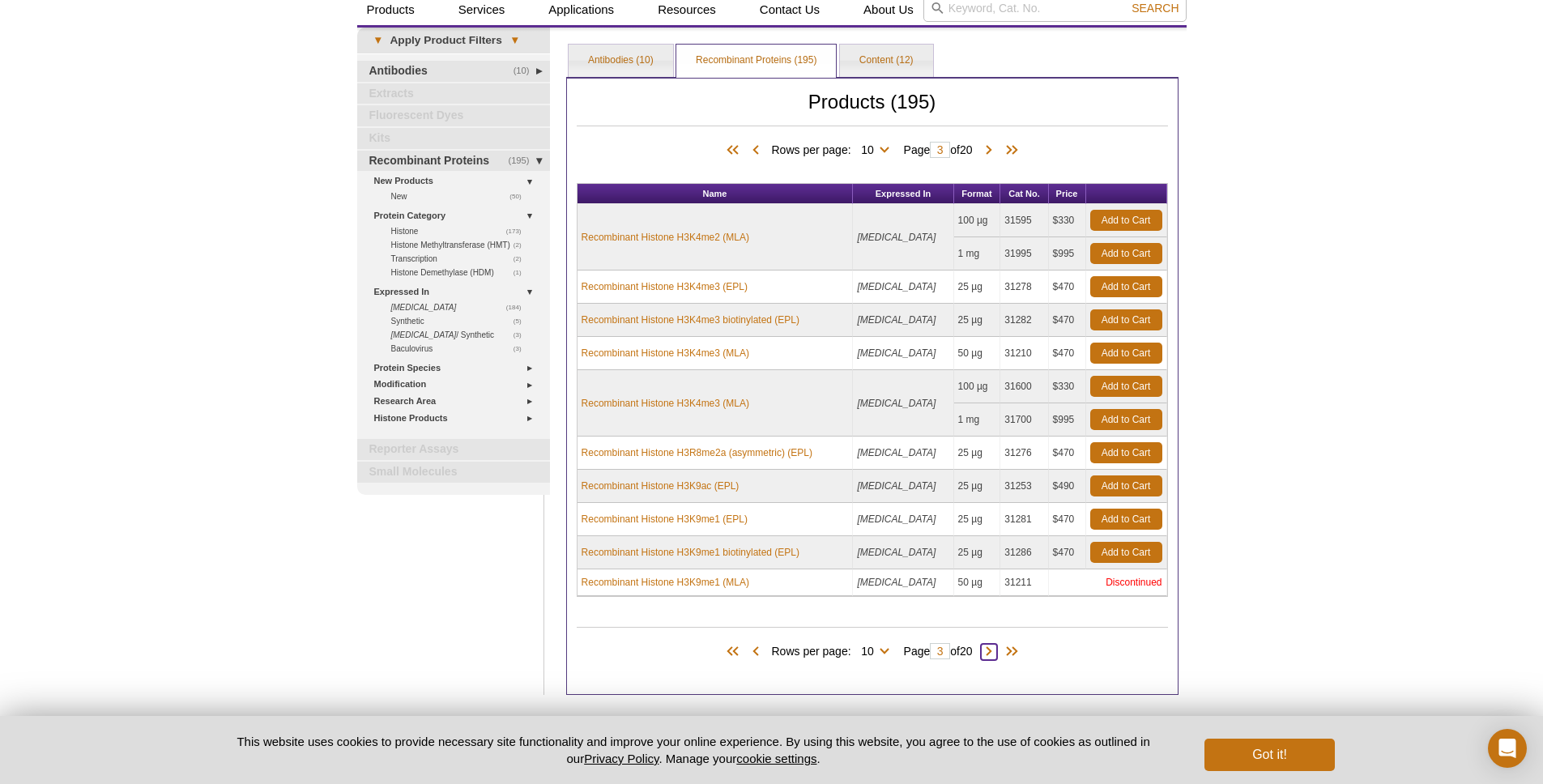
scroll to position [56, 0]
click at [956, 618] on div "Products (195) Rows per page: 10 25 50 100 All 10 Page 3 of 20" at bounding box center [873, 646] width 591 height 74
click at [995, 651] on span at bounding box center [988, 651] width 16 height 16
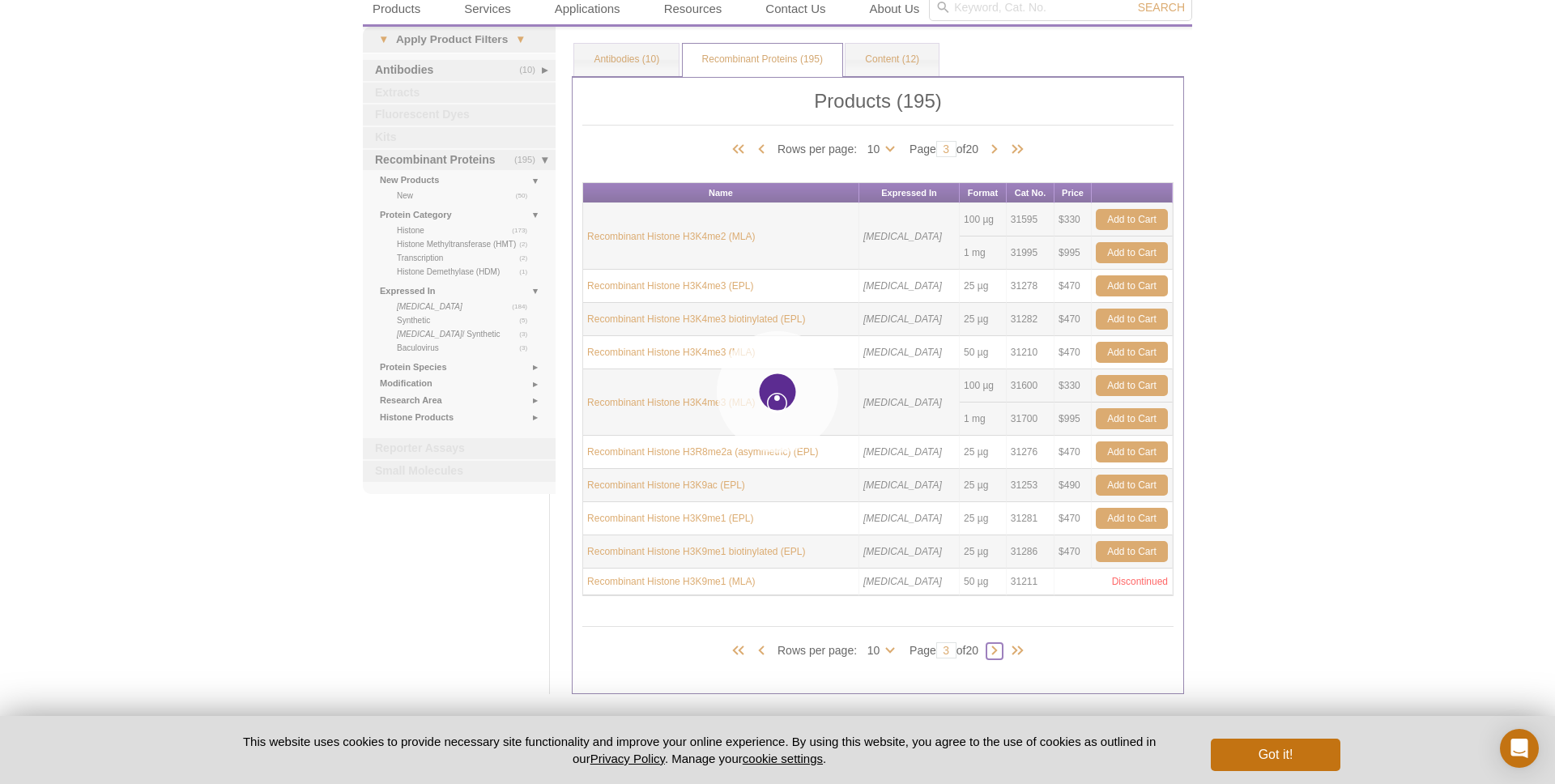
type input "4"
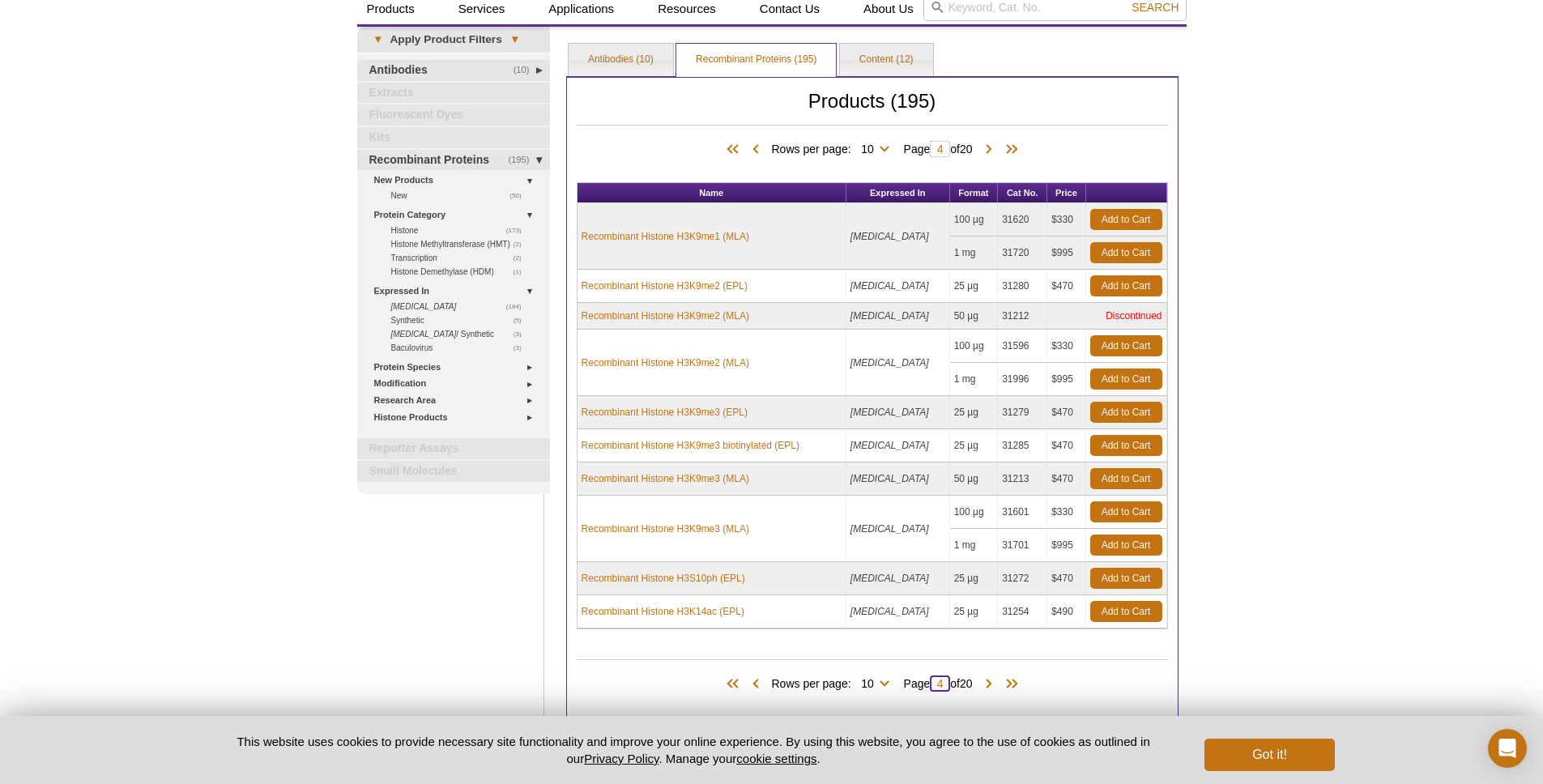
click at [934, 683] on input "4" at bounding box center [939, 683] width 20 height 16
type input "8"
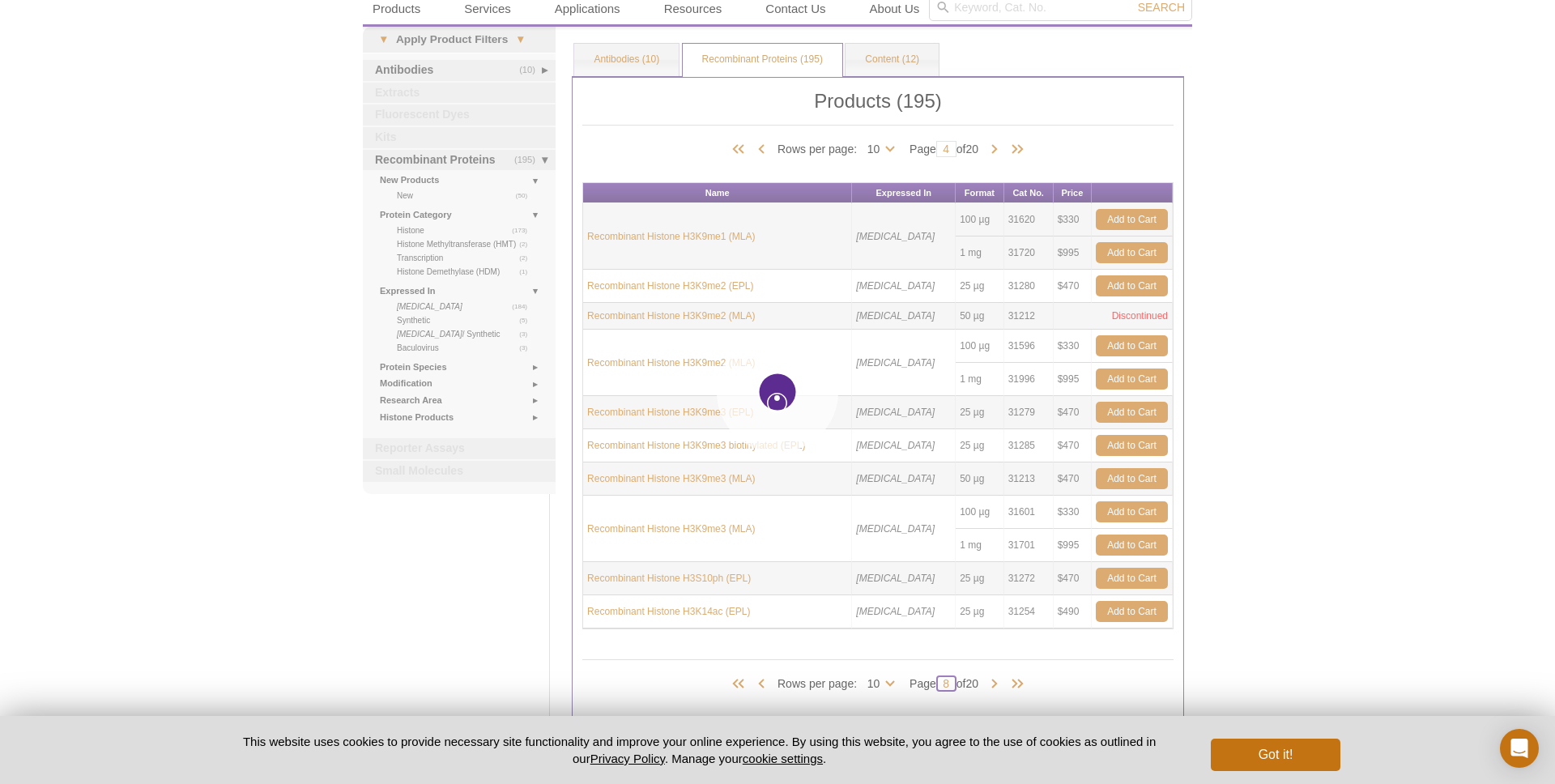
type input "8"
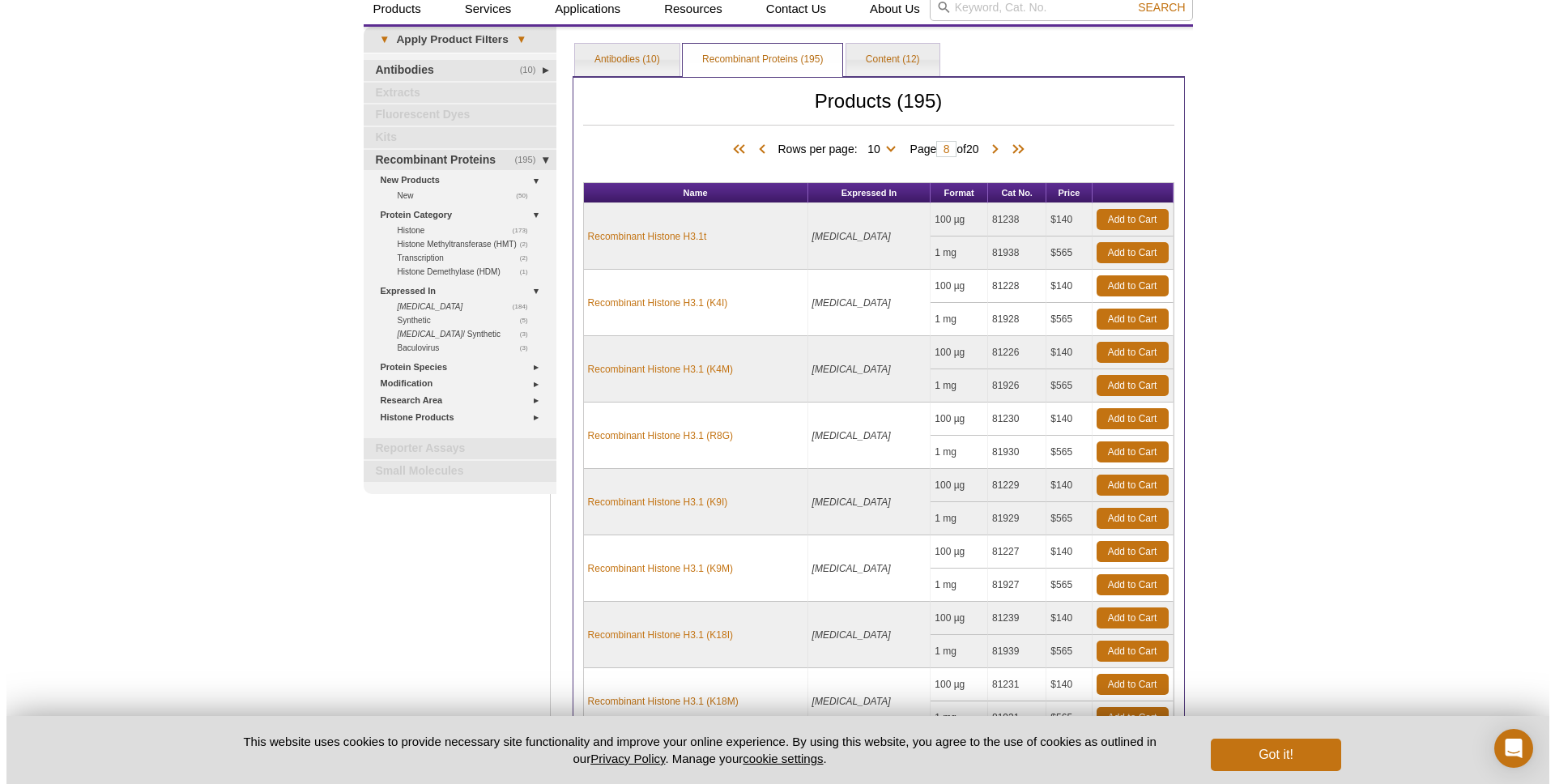
scroll to position [385, 0]
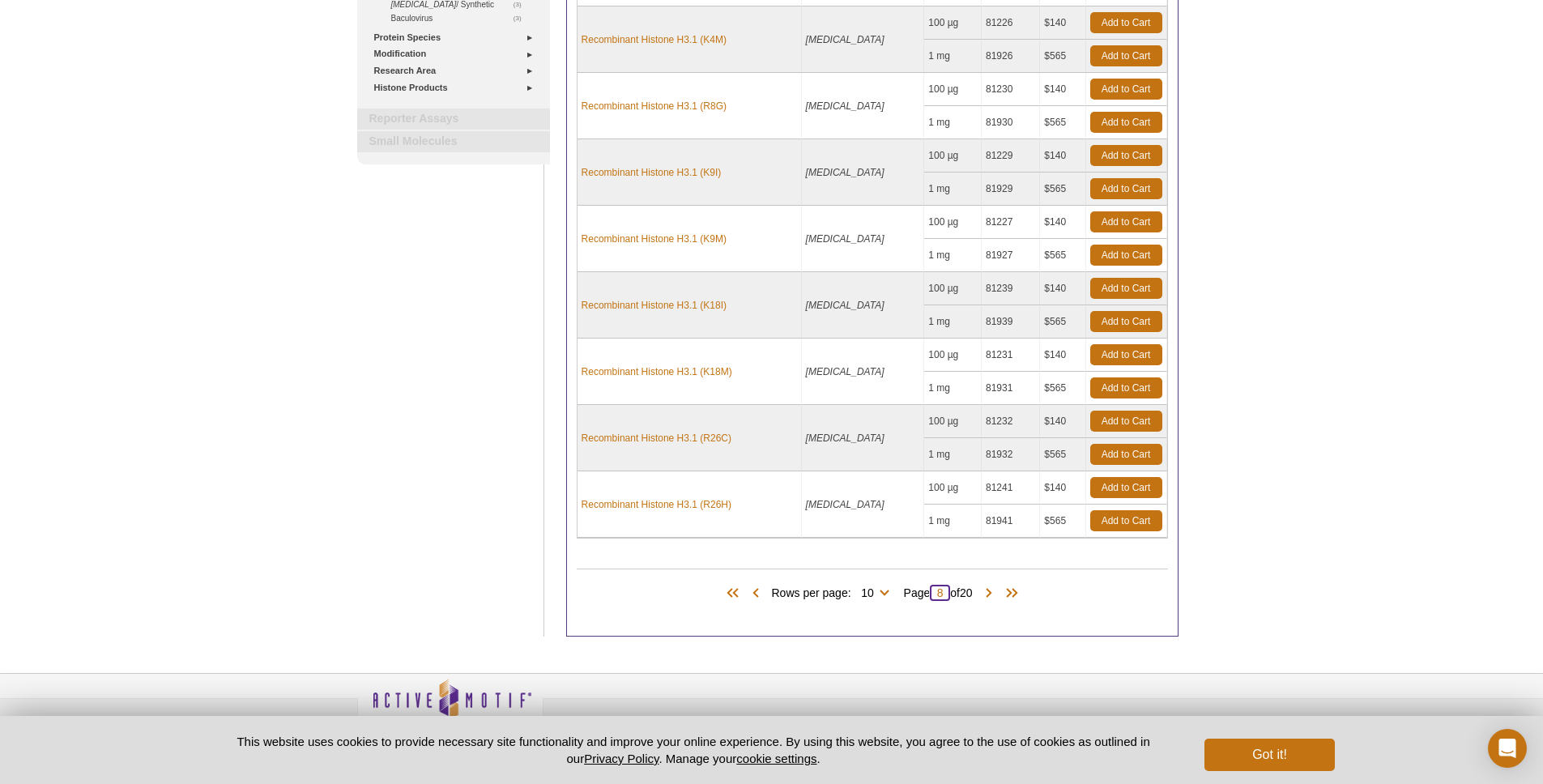
click at [938, 593] on input "8" at bounding box center [939, 592] width 20 height 16
type input "12"
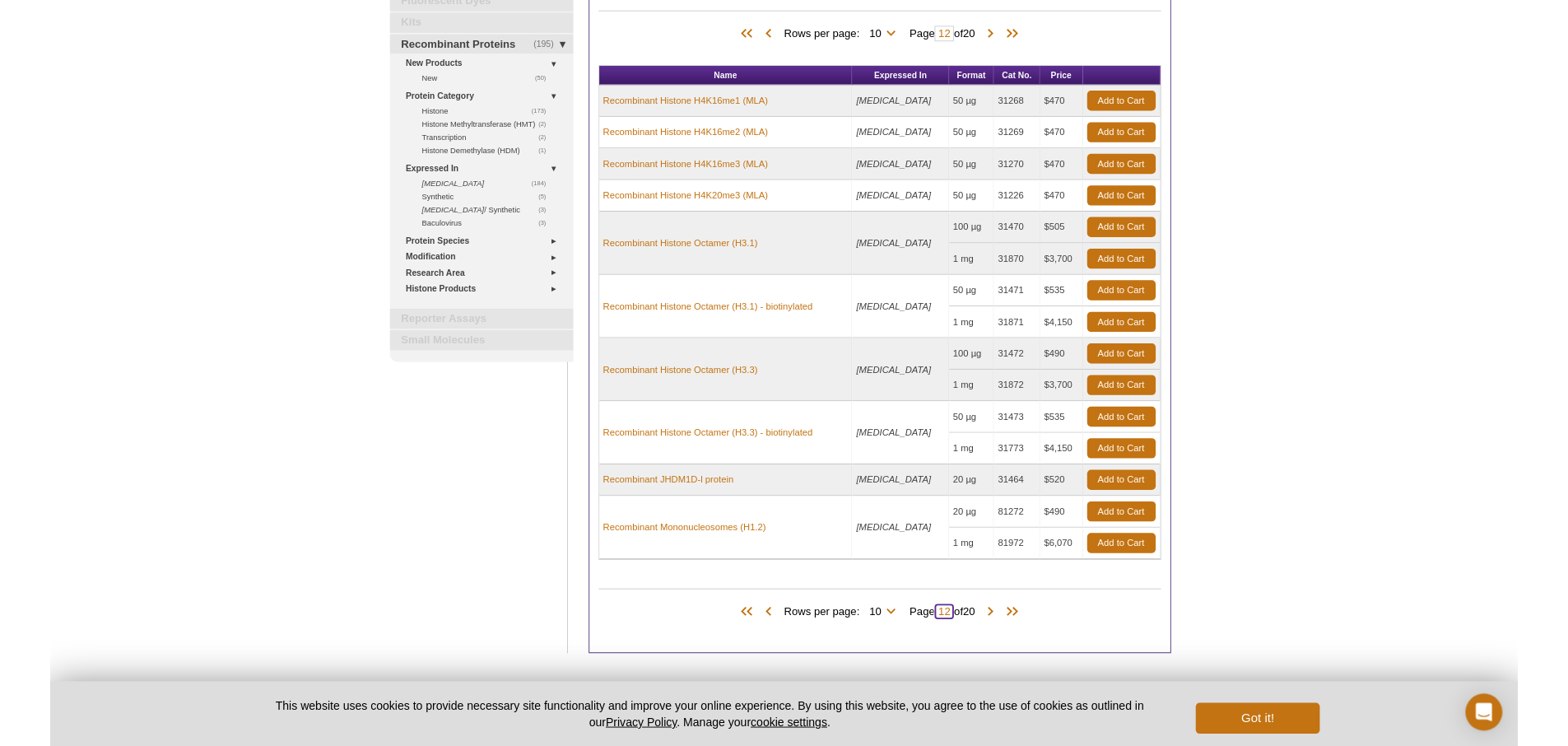
scroll to position [171, 0]
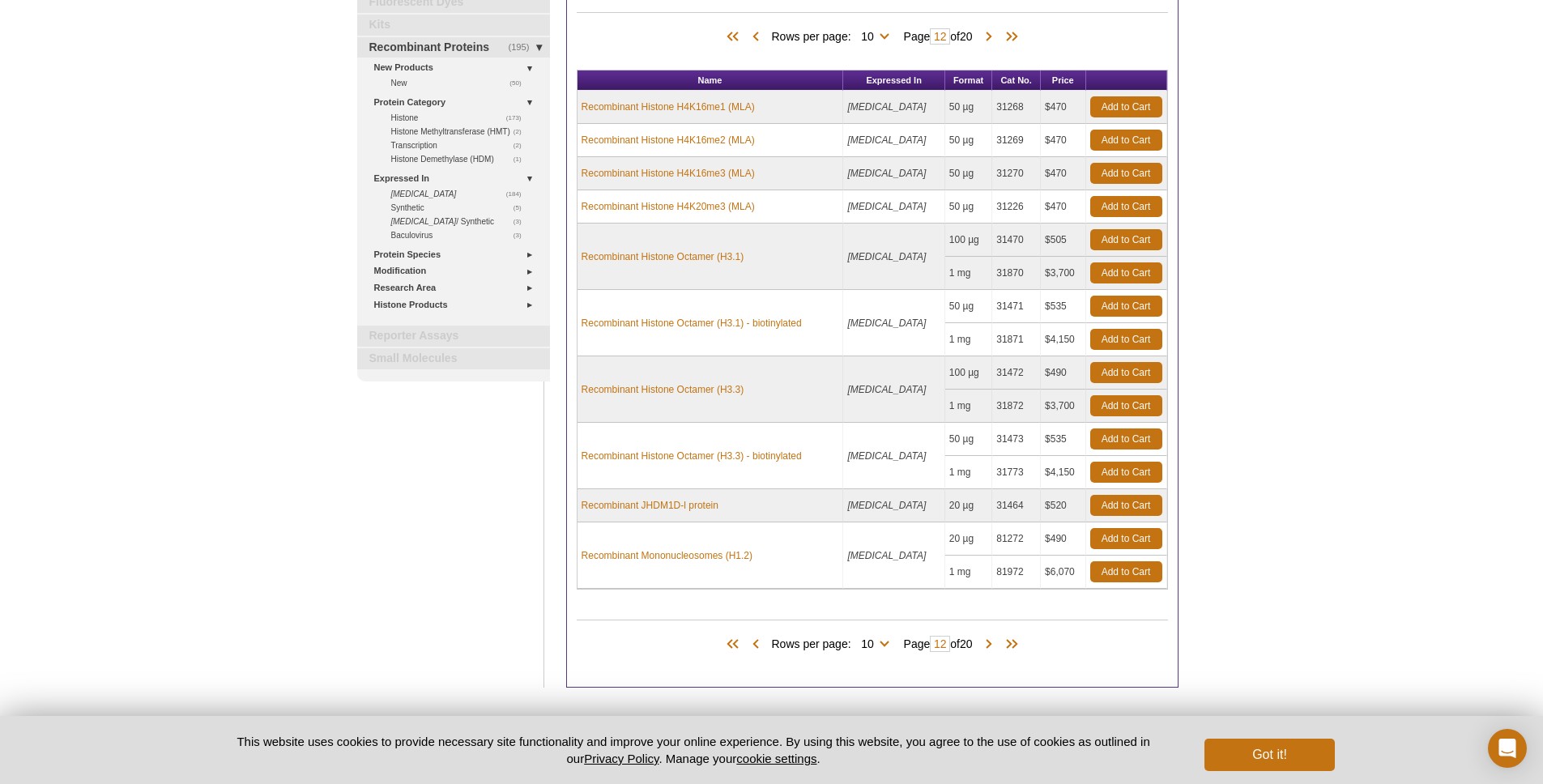
click at [1372, 542] on div "Active Motif Logo Enabling Epigenetics Research 0 Search Skip to content Active…" at bounding box center [772, 349] width 1543 height 1034
click at [992, 588] on td "81972" at bounding box center [1016, 572] width 48 height 33
click at [997, 644] on span at bounding box center [988, 644] width 16 height 16
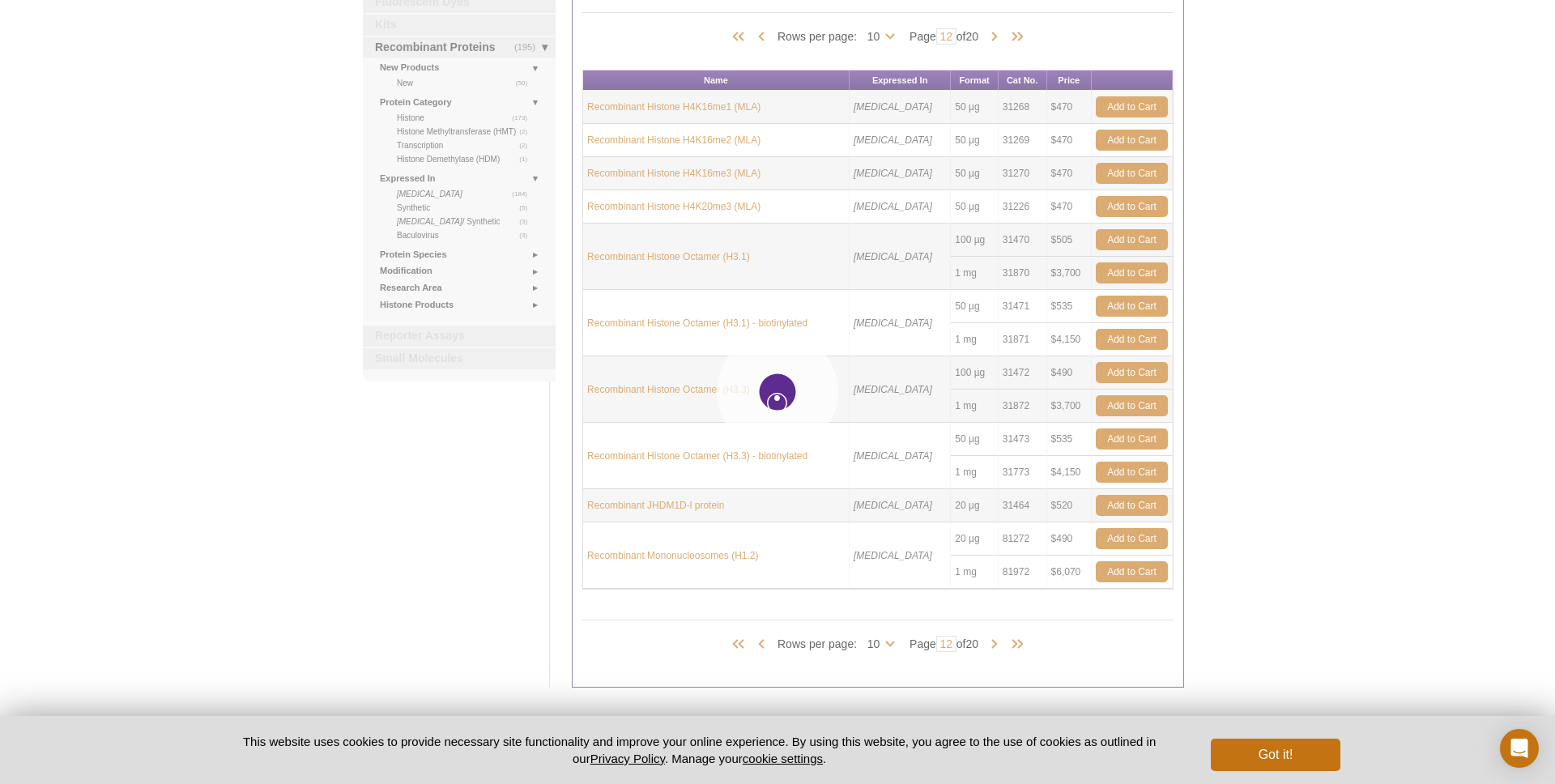
click at [1385, 512] on div at bounding box center [778, 392] width 1555 height 784
type input "13"
